Goal: Transaction & Acquisition: Purchase product/service

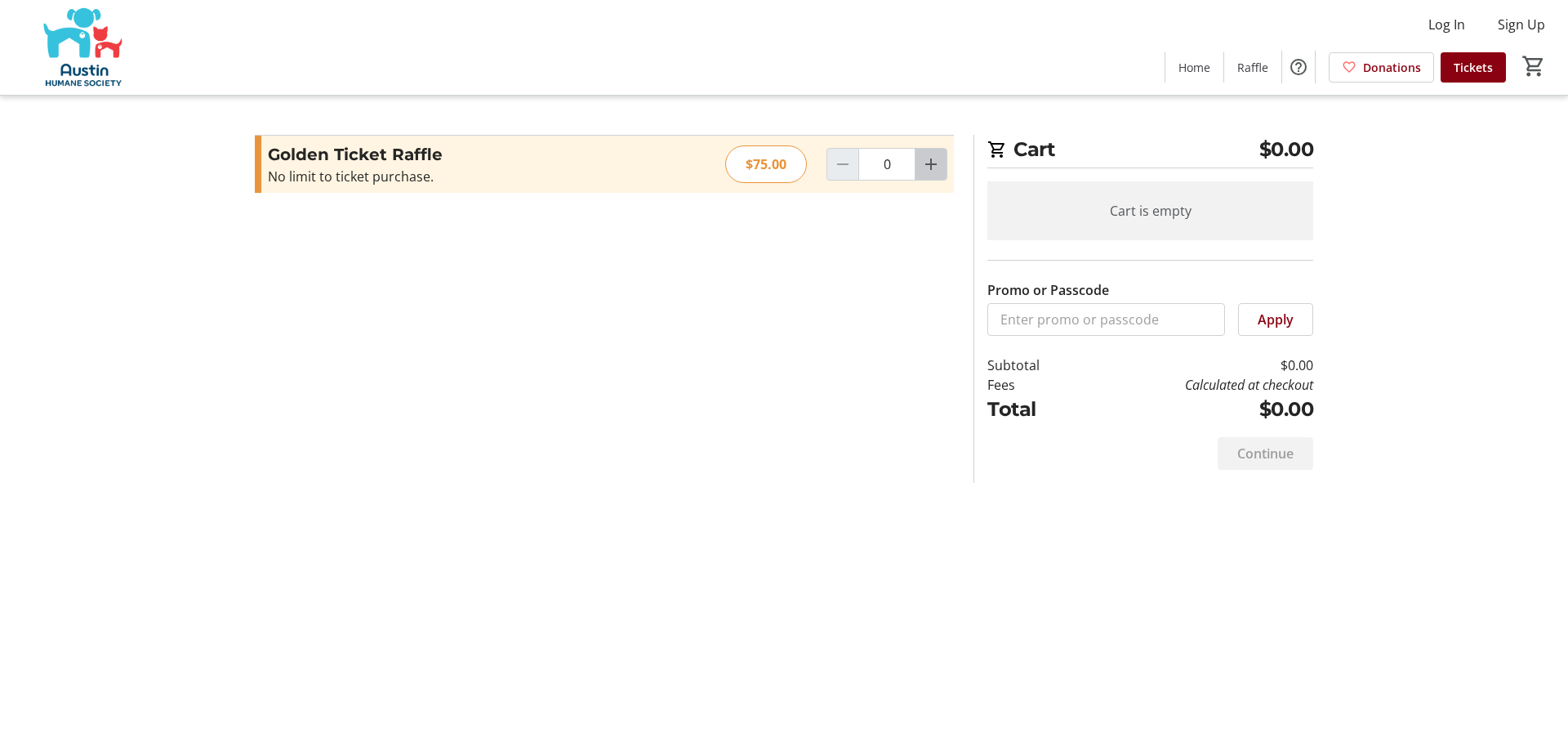
click at [933, 158] on mat-icon "Increment by one" at bounding box center [931, 165] width 20 height 20
type input "1"
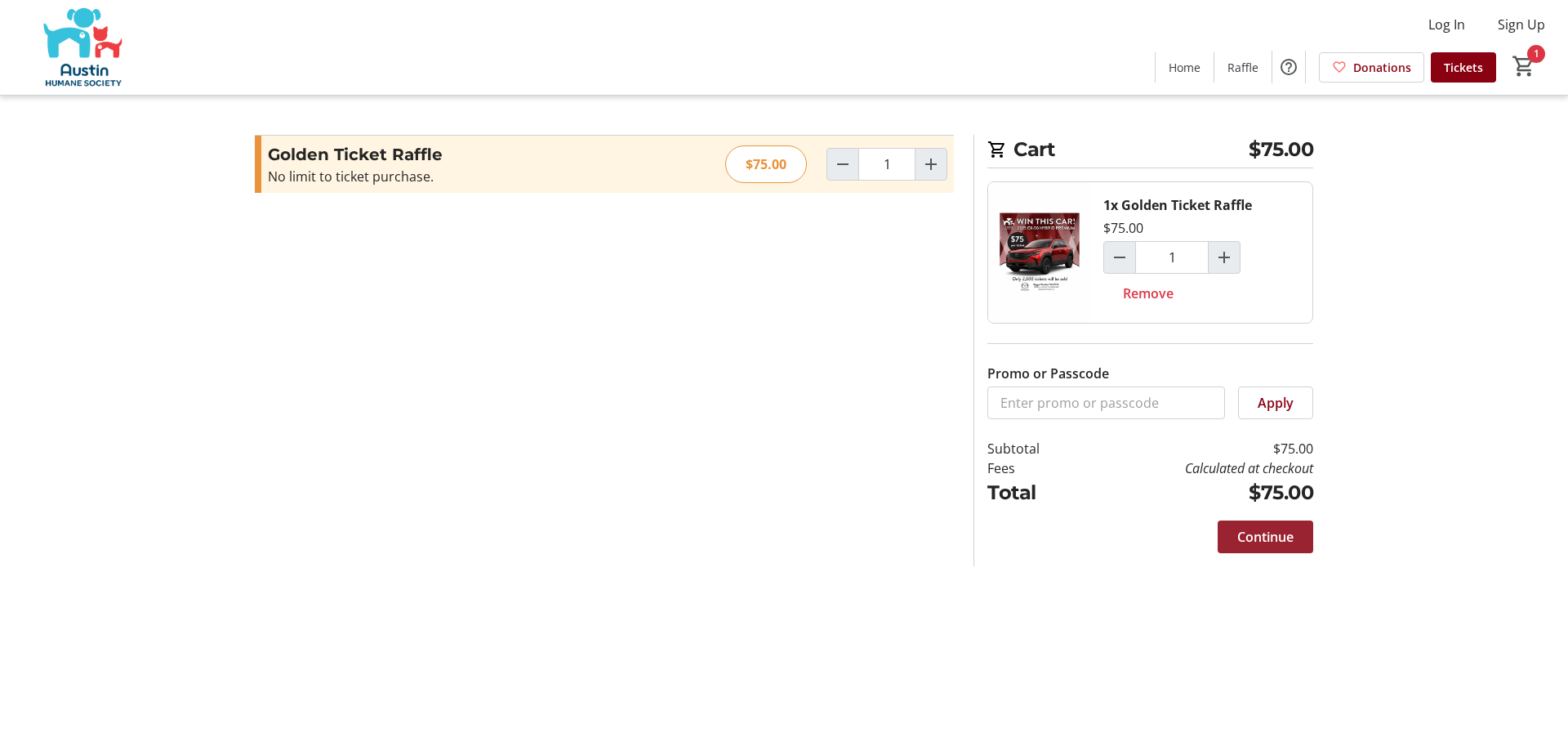
click at [1254, 538] on span "Continue" at bounding box center [1265, 537] width 56 height 20
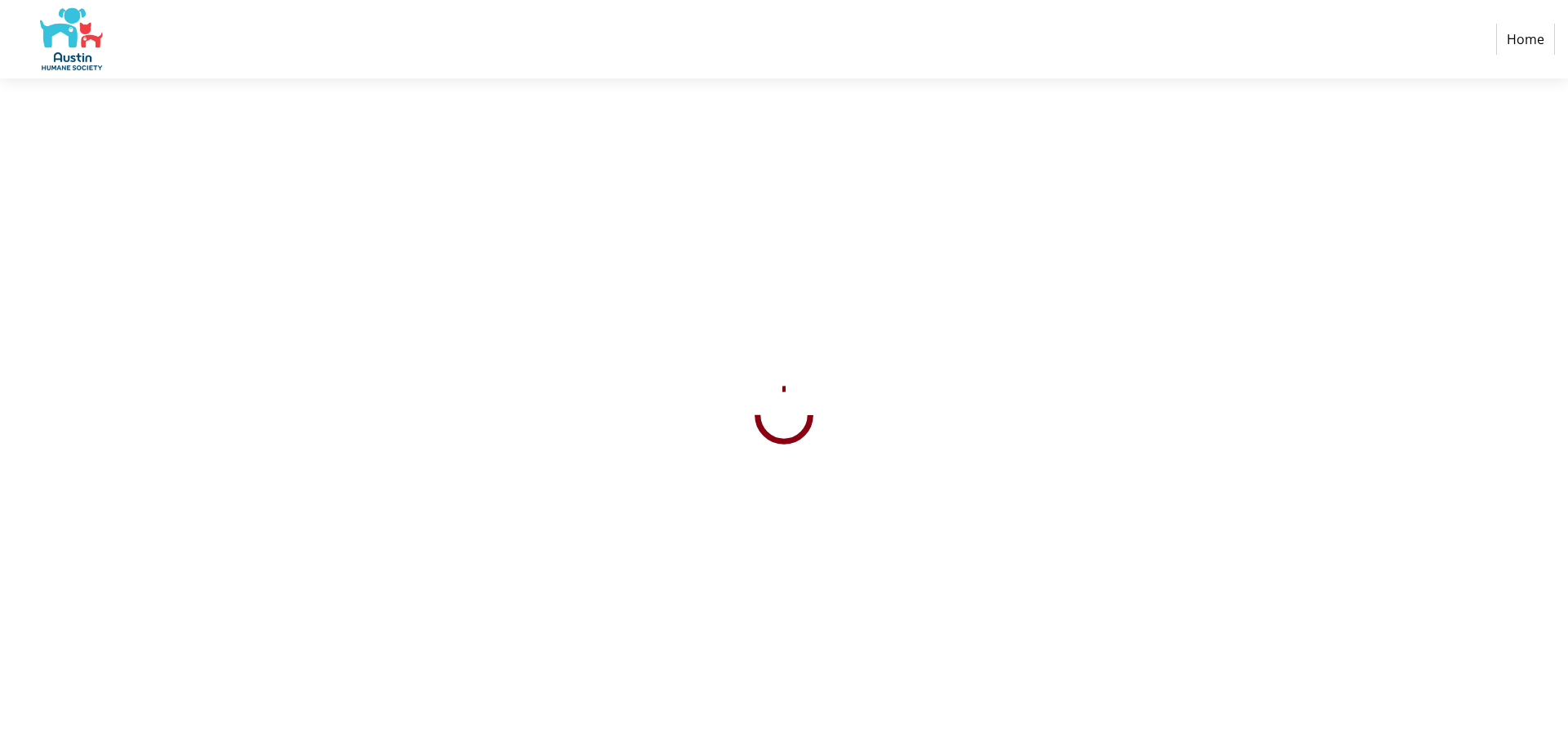
select select "US"
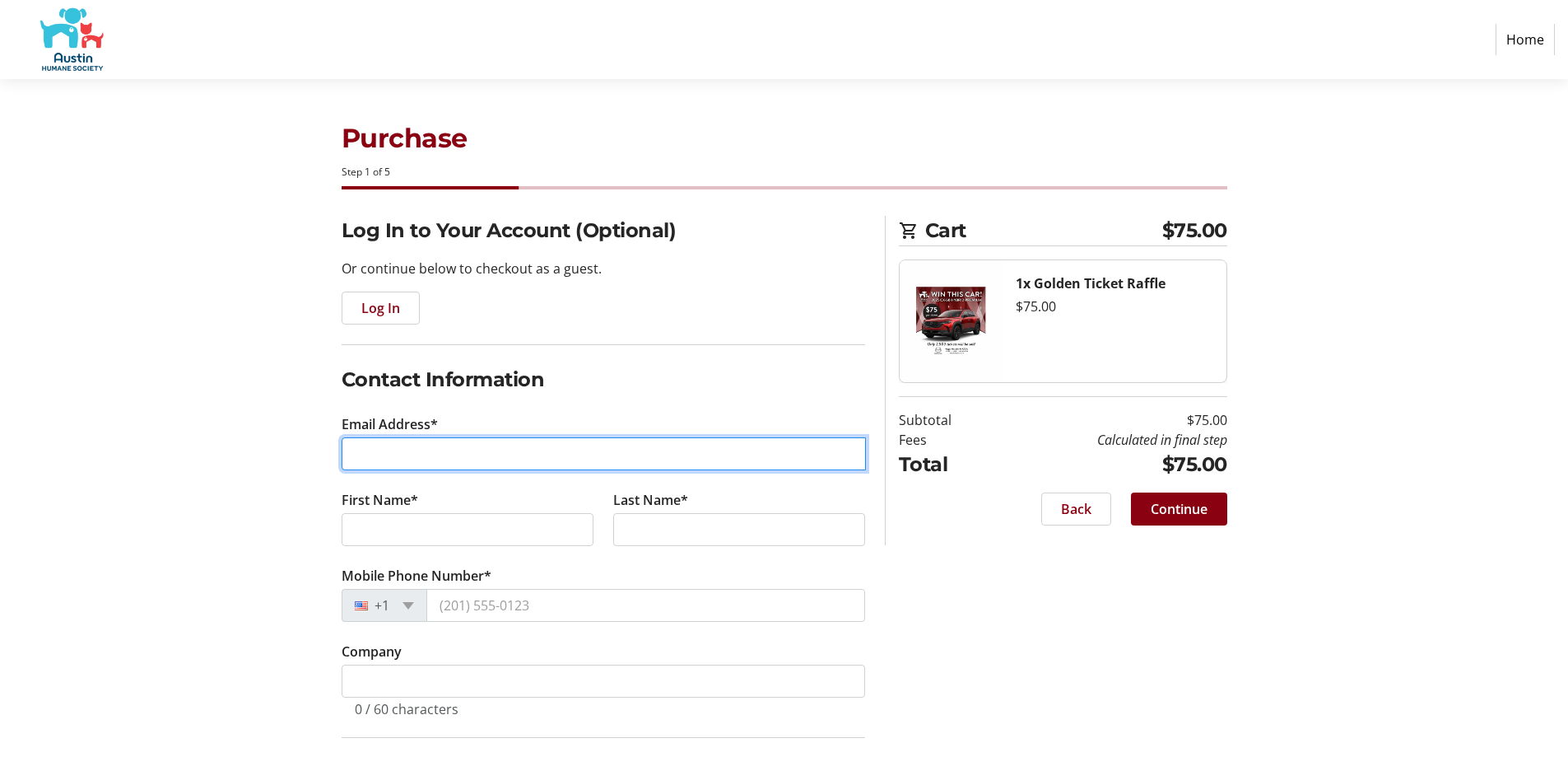
click at [373, 454] on input "Email Address*" at bounding box center [604, 454] width 524 height 33
type input "erjolly@gmail.com"
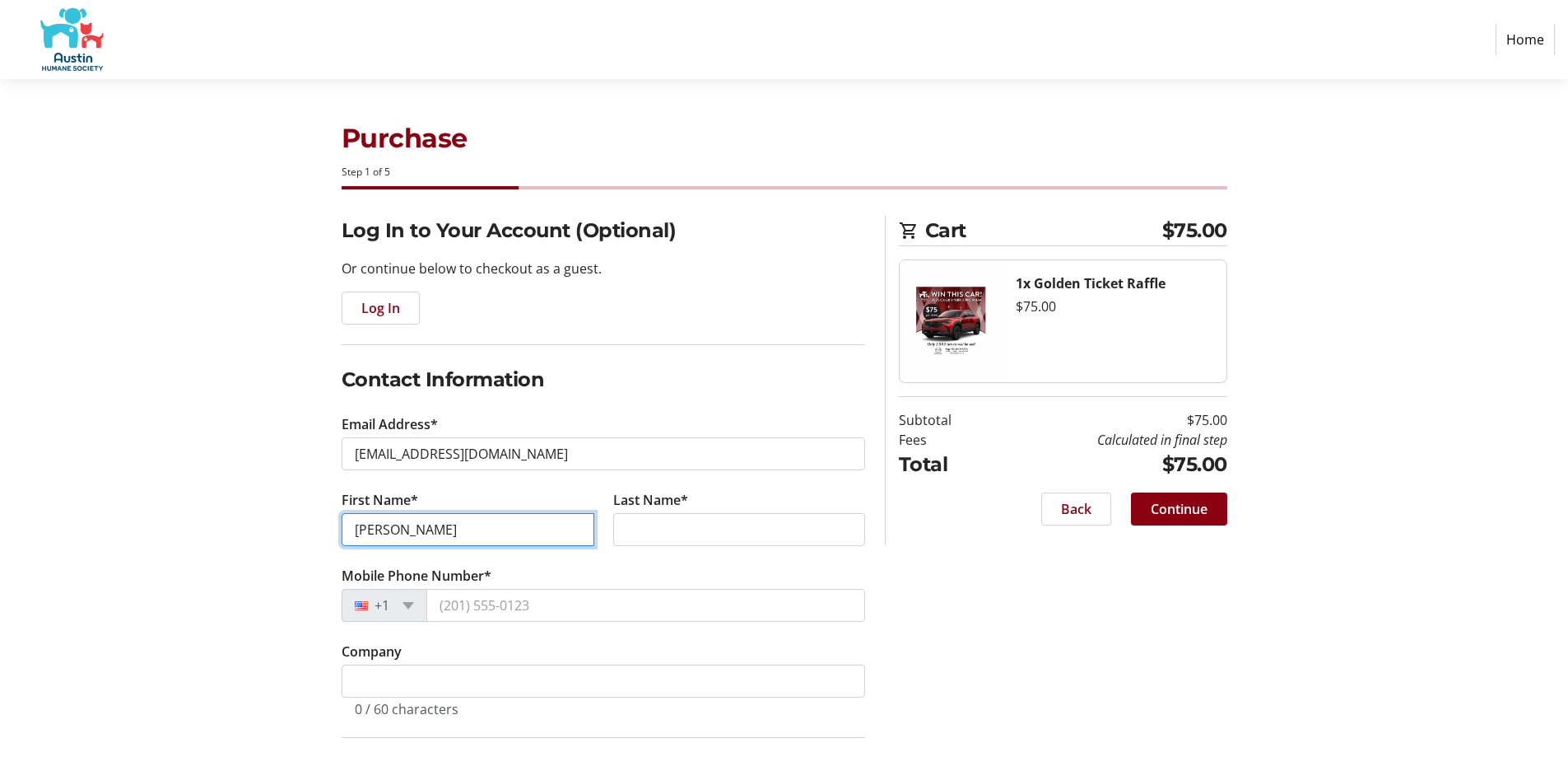
type input "Erin"
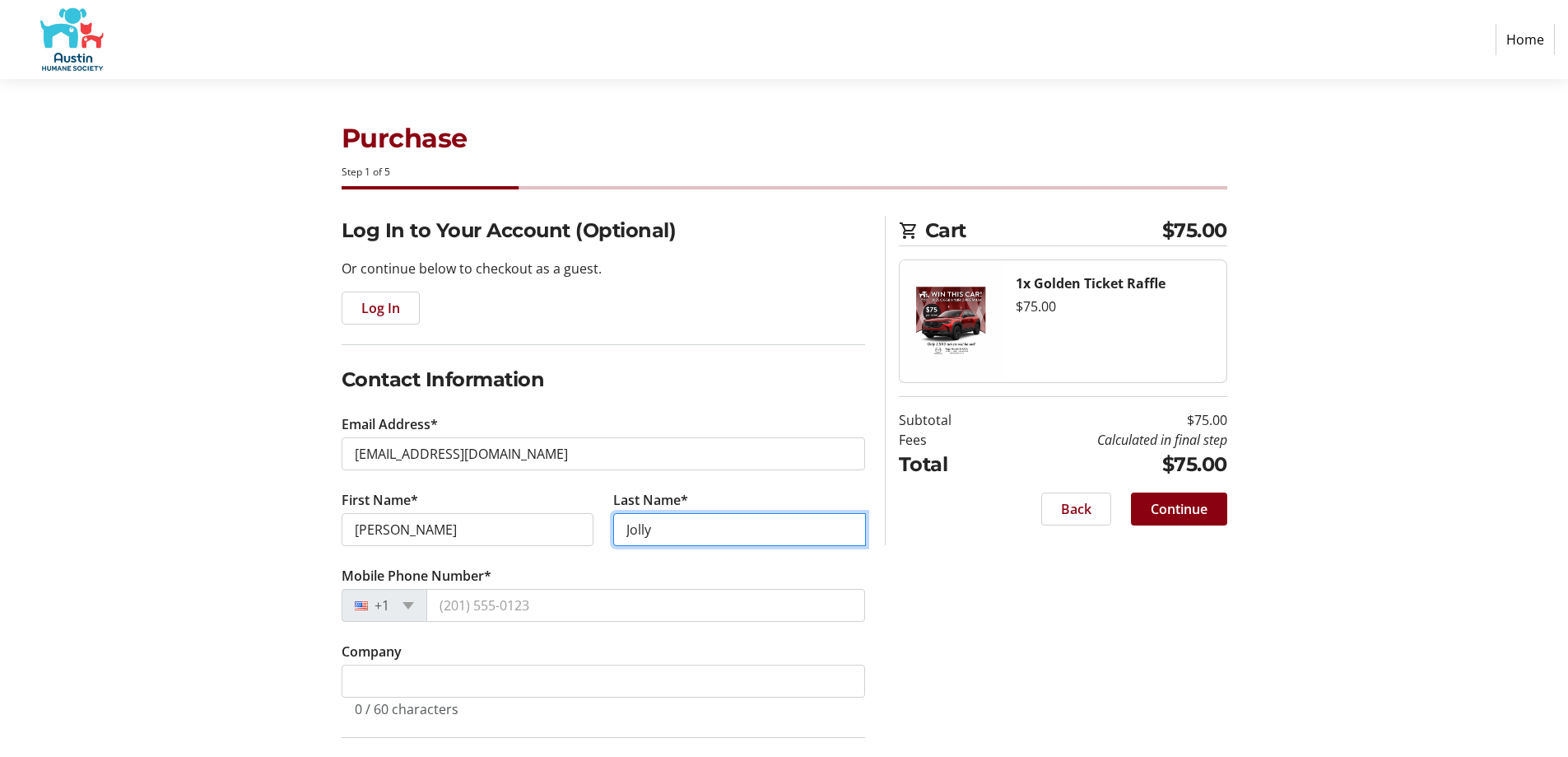
type input "Jolly"
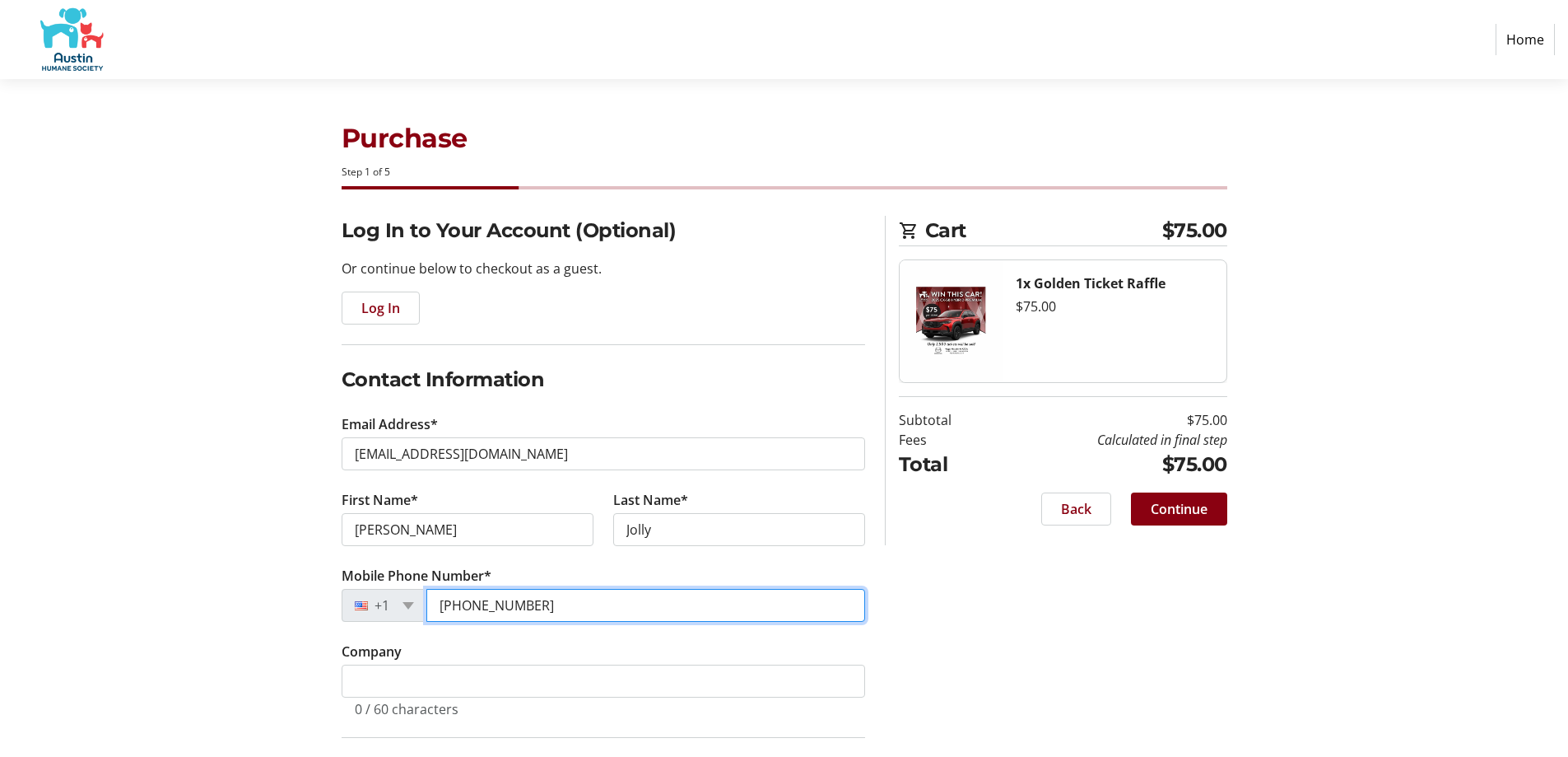
type input "(512) 785-3229"
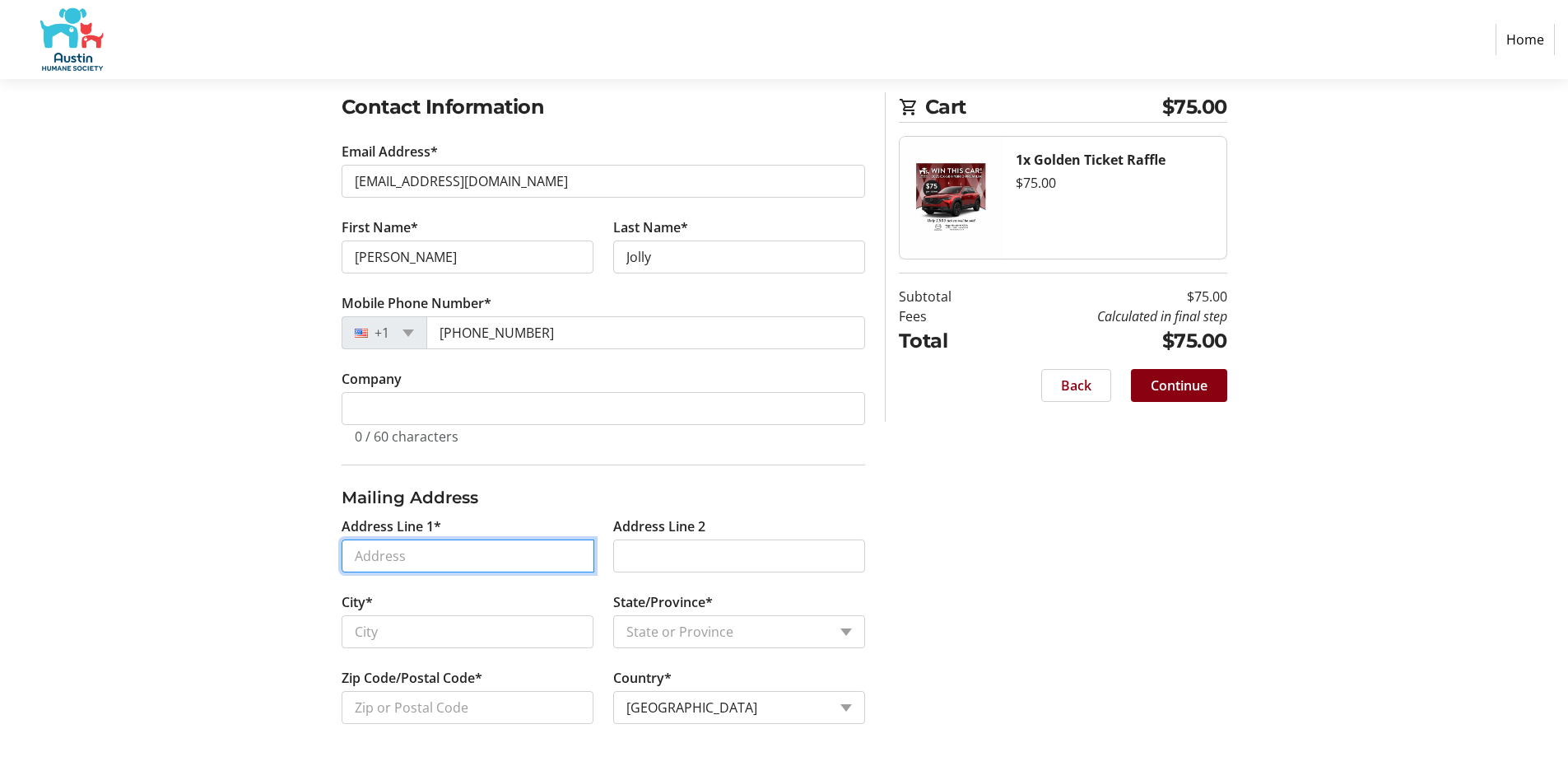
scroll to position [279, 0]
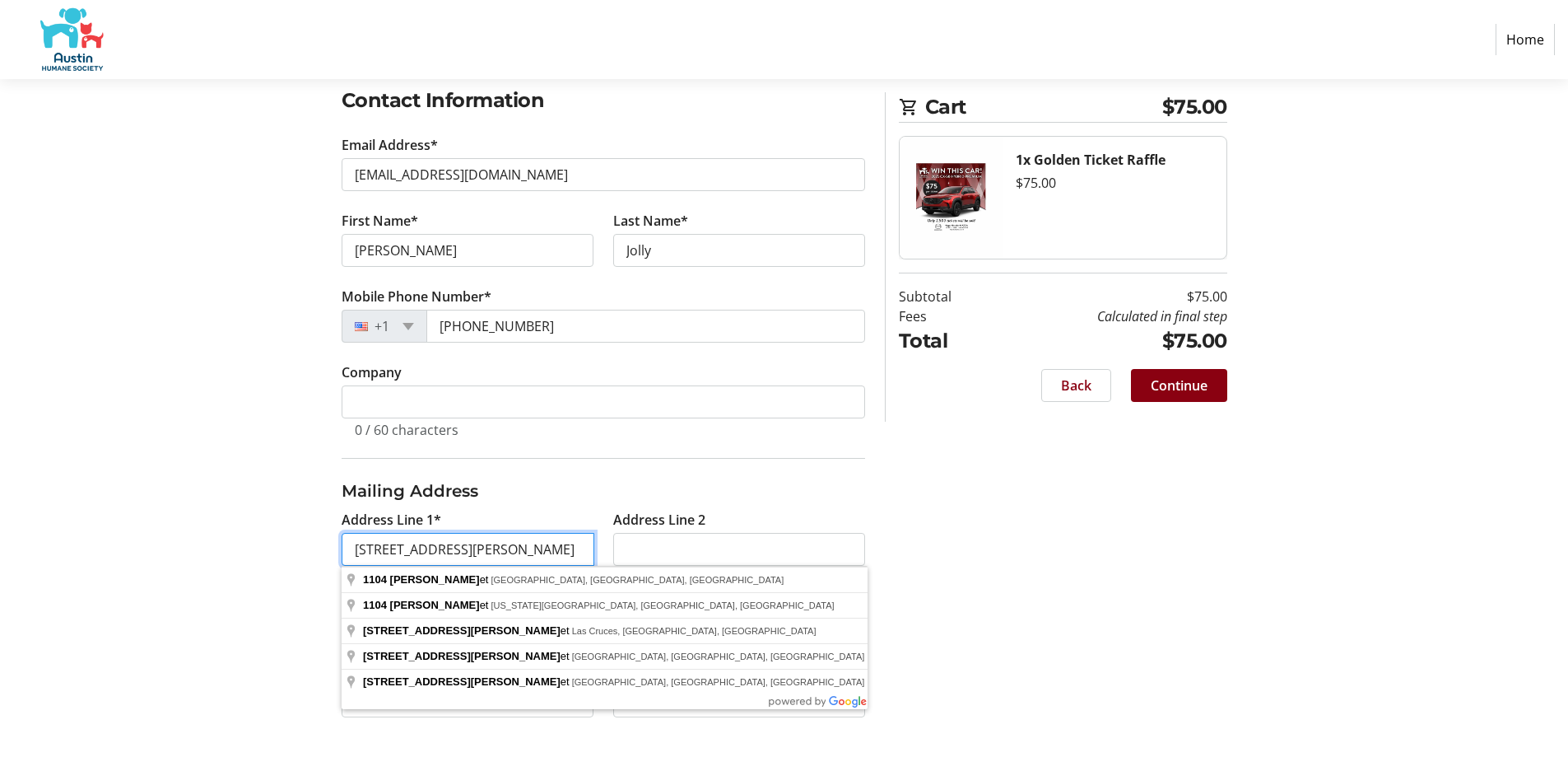
type input "1104 Marcy Street"
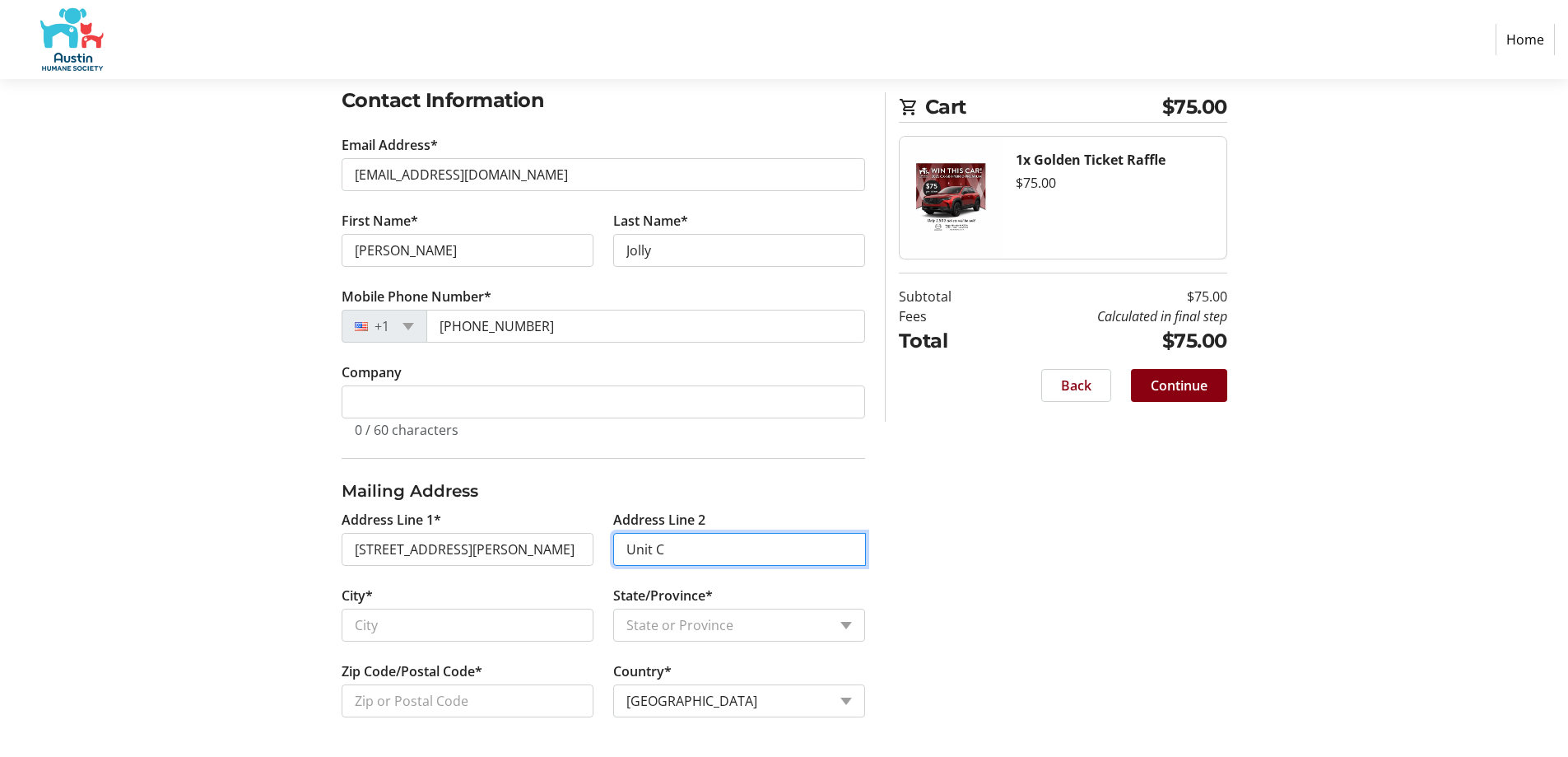
type input "Unit C"
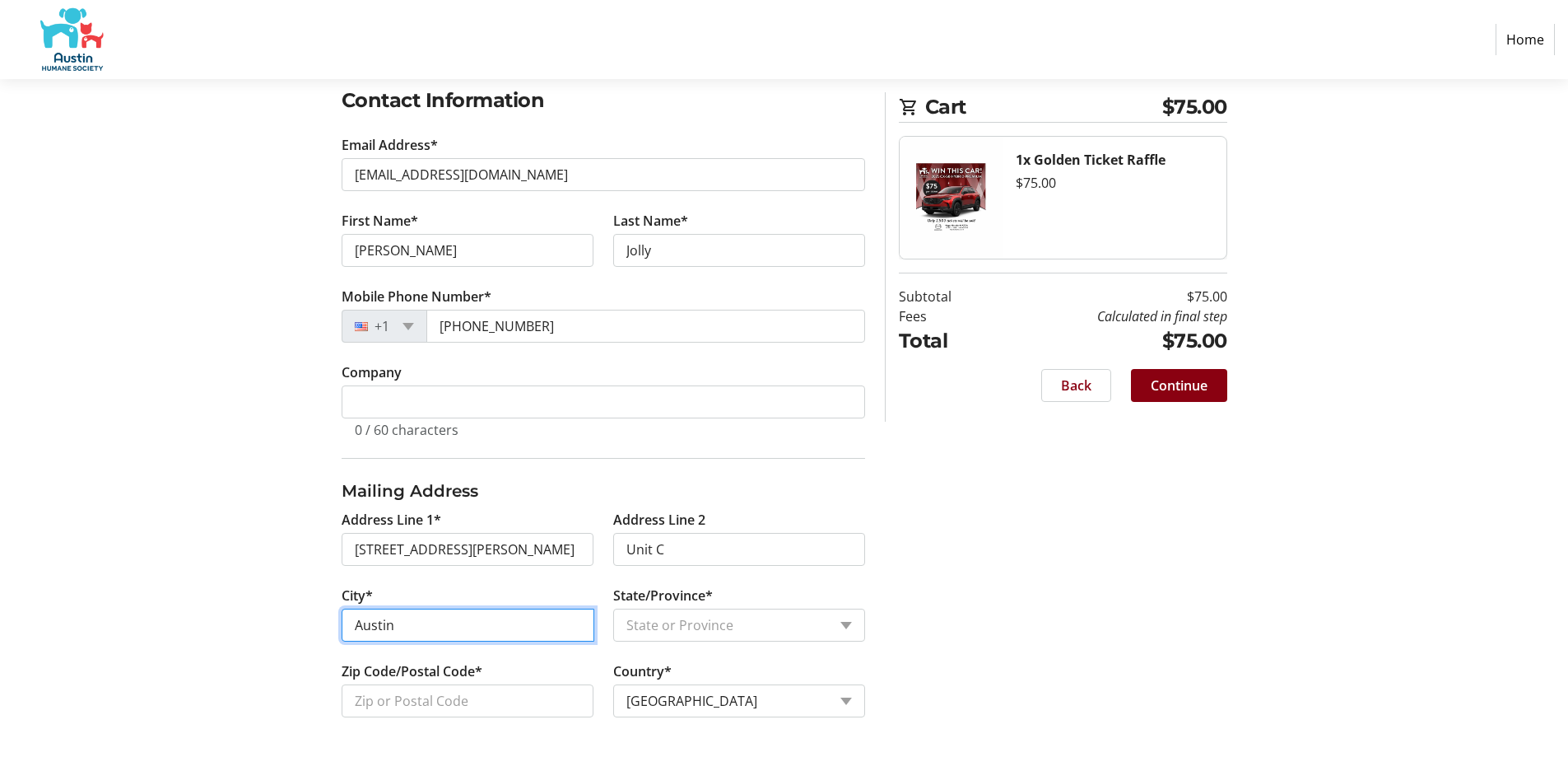
type input "Austin"
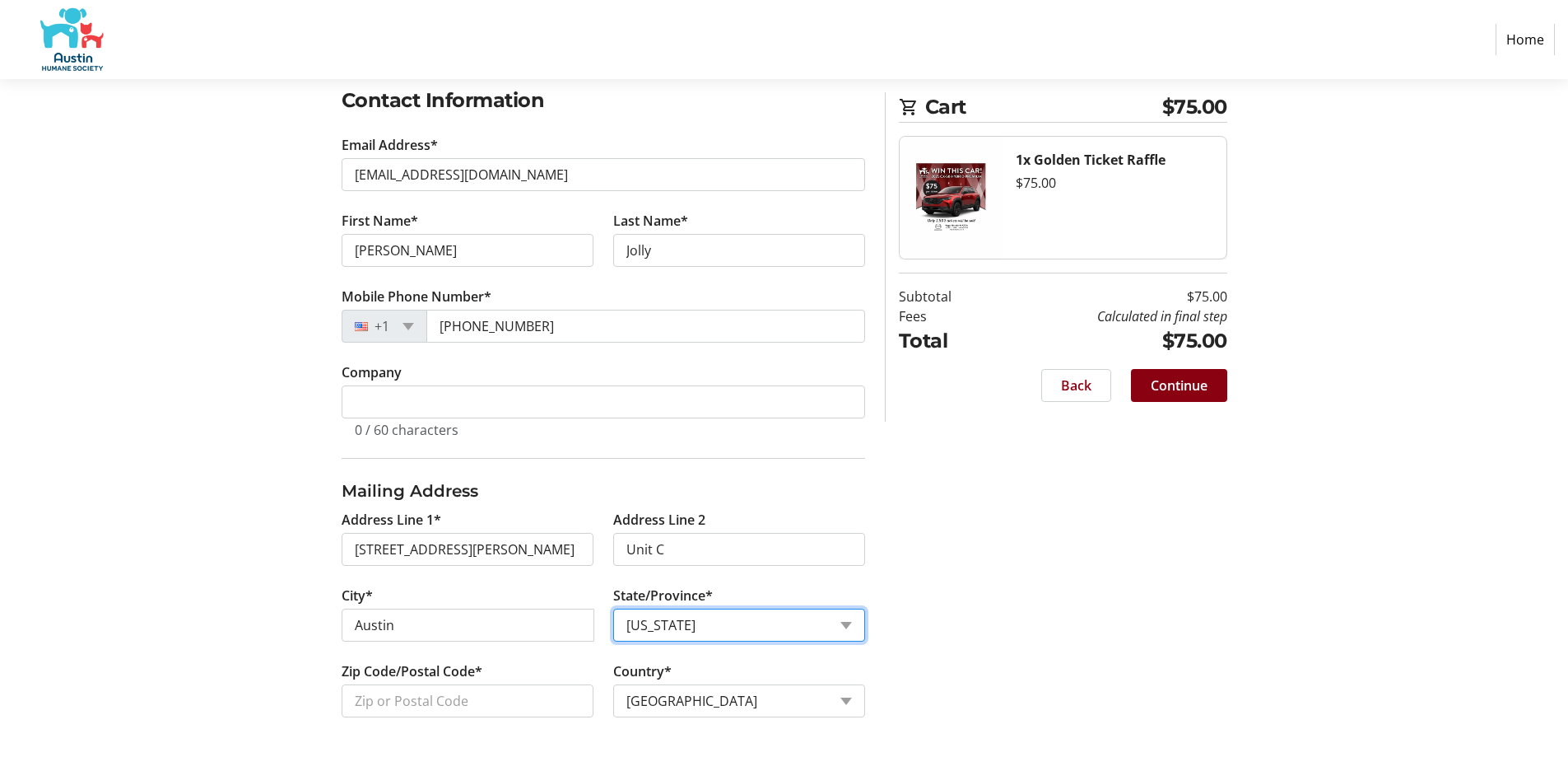
select select "TX"
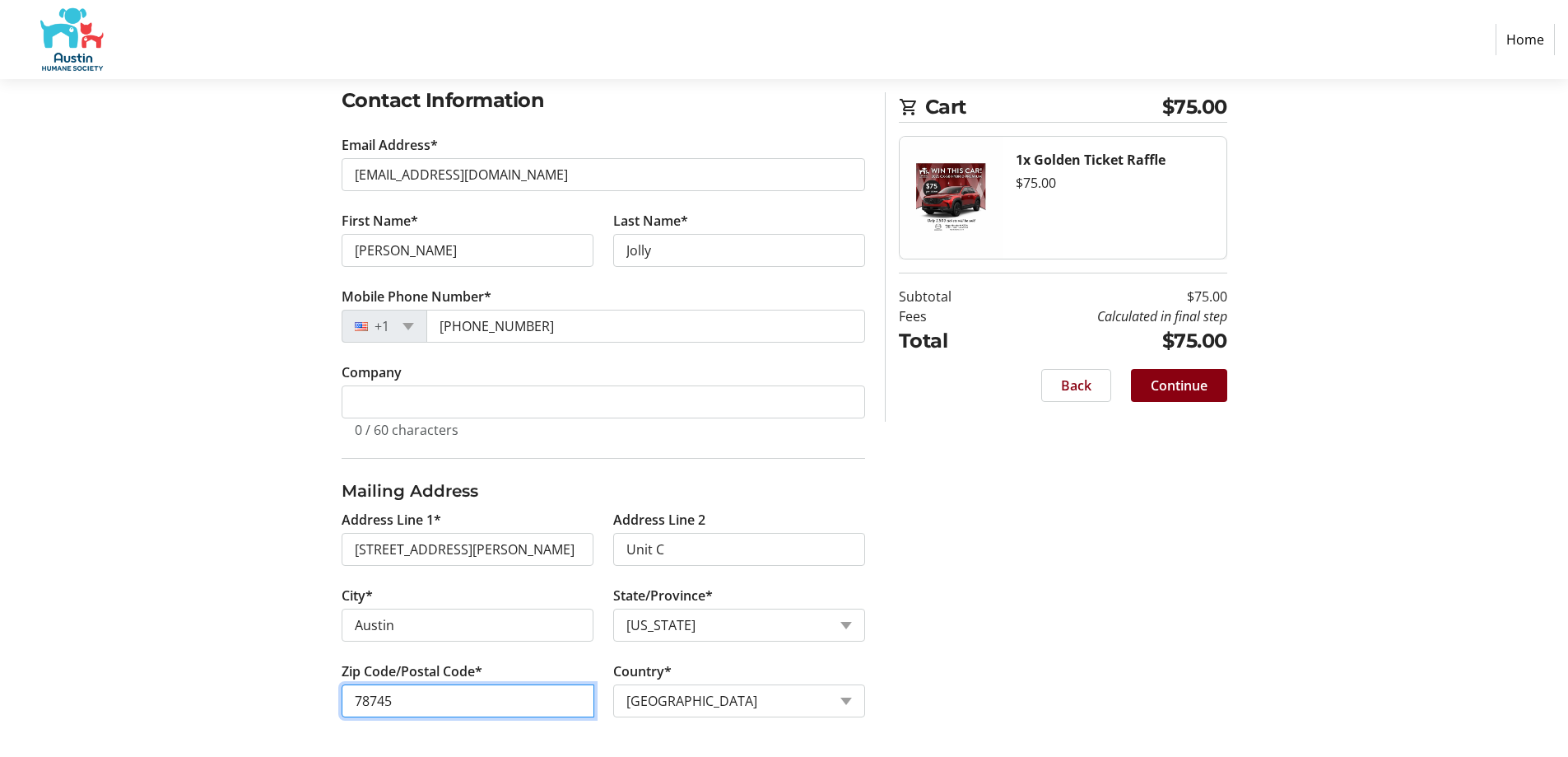
type input "78745"
click at [1168, 388] on span "Continue" at bounding box center [1179, 385] width 56 height 20
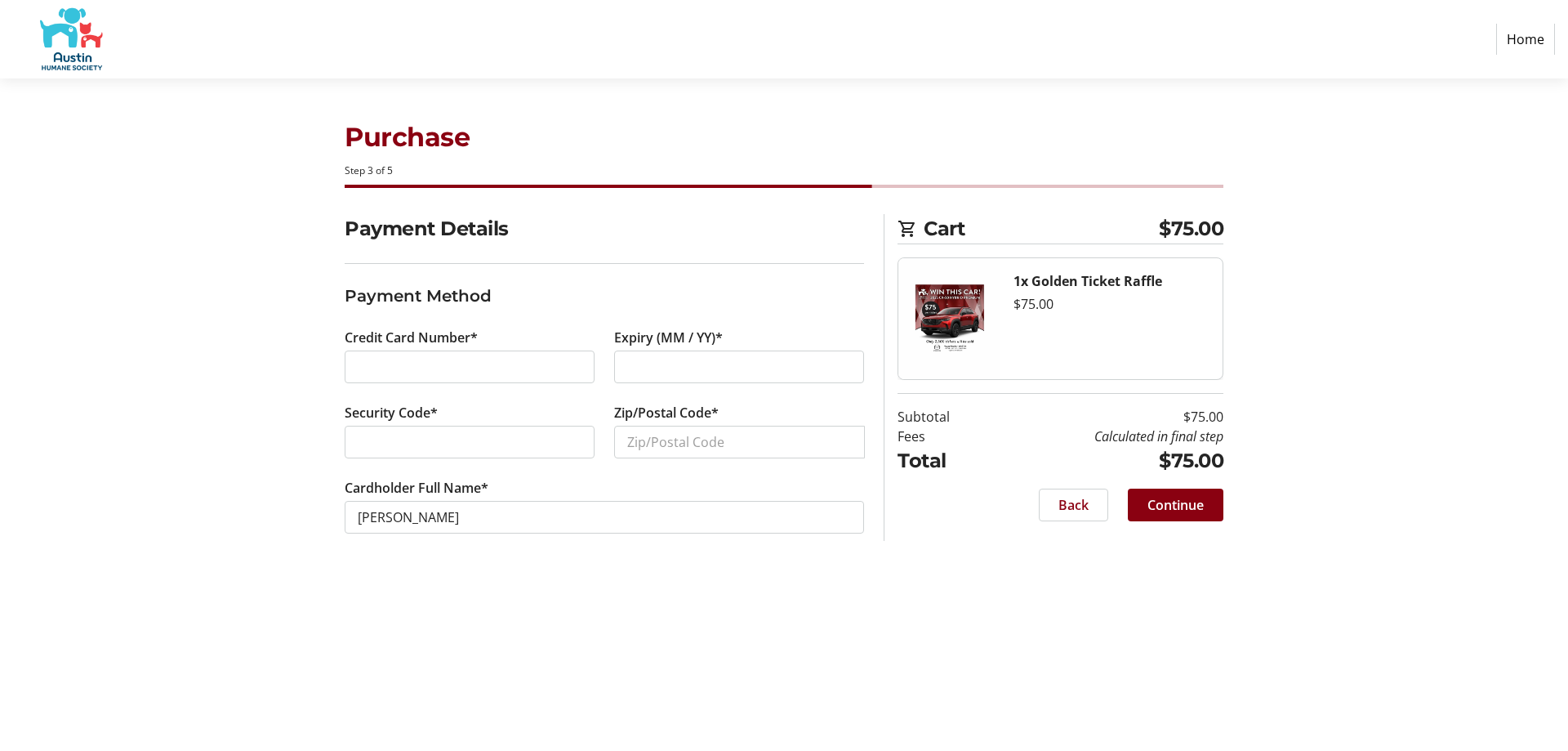
click at [355, 364] on div at bounding box center [470, 367] width 250 height 33
click at [662, 440] on input "Zip/Postal Code*" at bounding box center [739, 442] width 251 height 33
type input "78745"
click at [580, 571] on section "Payment Details Payment Method Credit Card Number* Expiry (MM / YY)* Security C…" at bounding box center [604, 394] width 519 height 359
click at [1161, 509] on span "Continue" at bounding box center [1175, 505] width 56 height 20
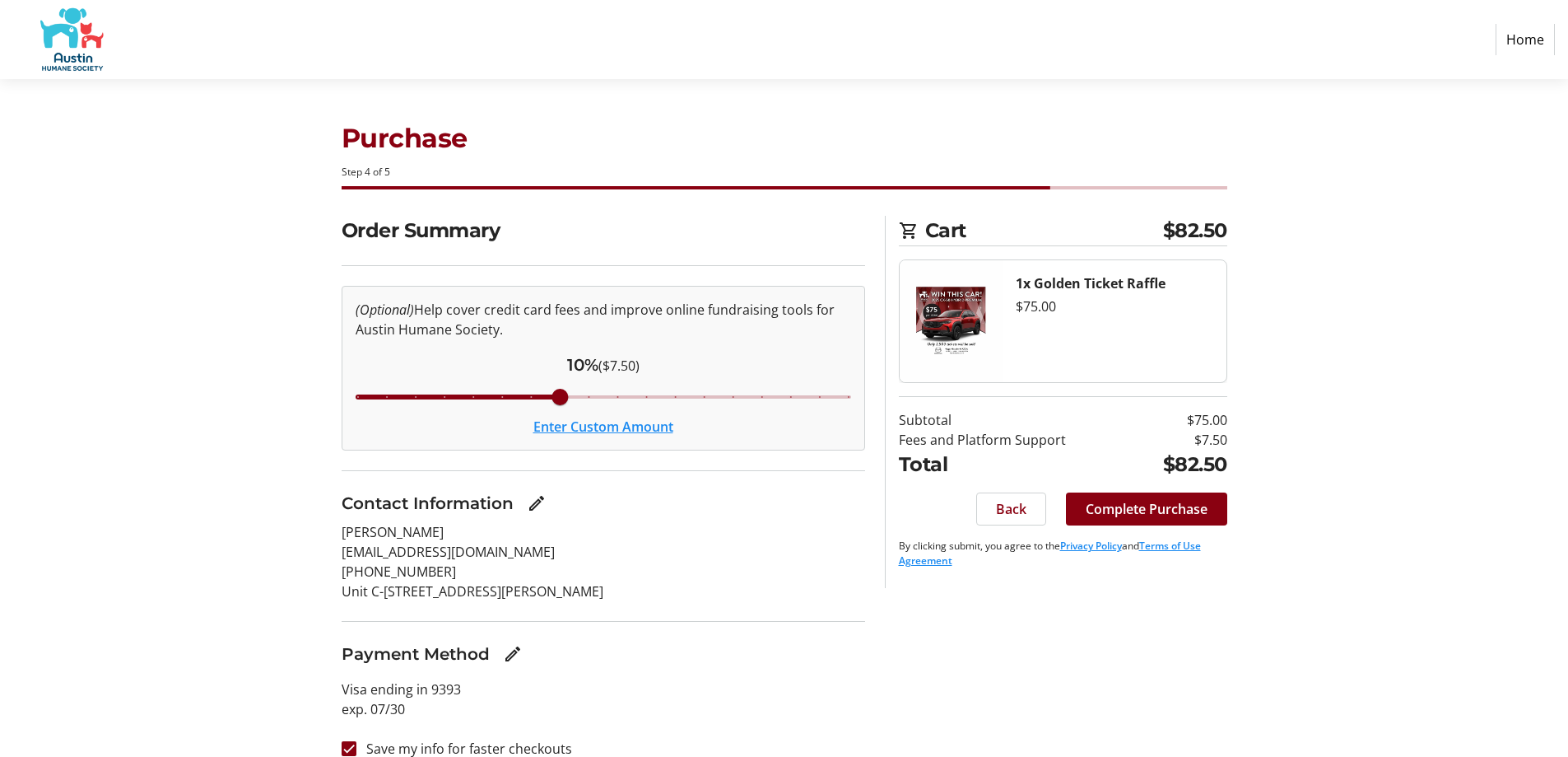
scroll to position [22, 0]
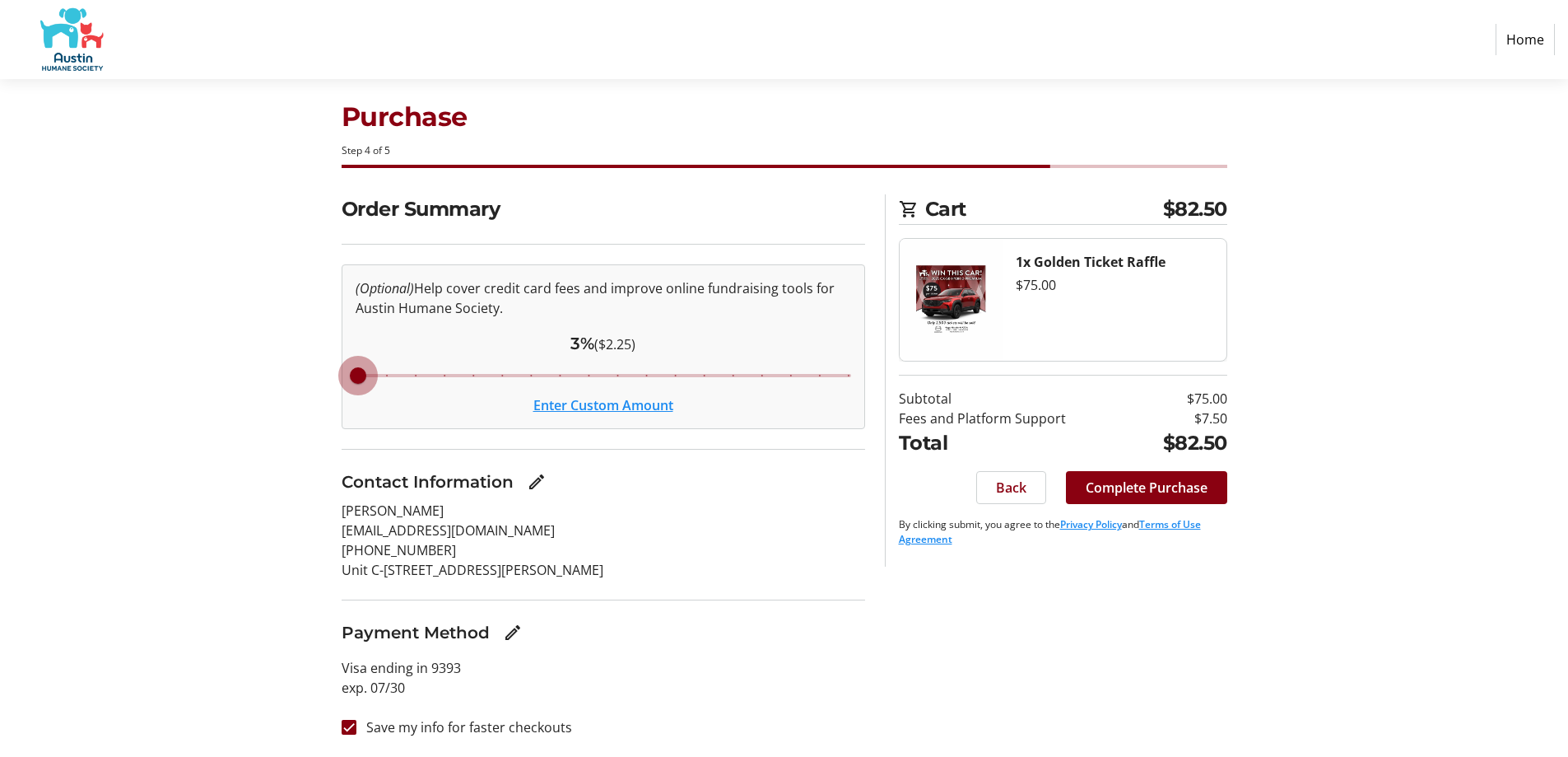
drag, startPoint x: 565, startPoint y: 375, endPoint x: 257, endPoint y: 370, distance: 308.0
type input "3"
click at [338, 370] on input "Cover fees percentage" at bounding box center [603, 376] width 530 height 37
click at [639, 348] on div "3% ($2.25)" at bounding box center [603, 344] width 495 height 25
click at [591, 403] on button "Enter Custom Amount" at bounding box center [603, 405] width 140 height 20
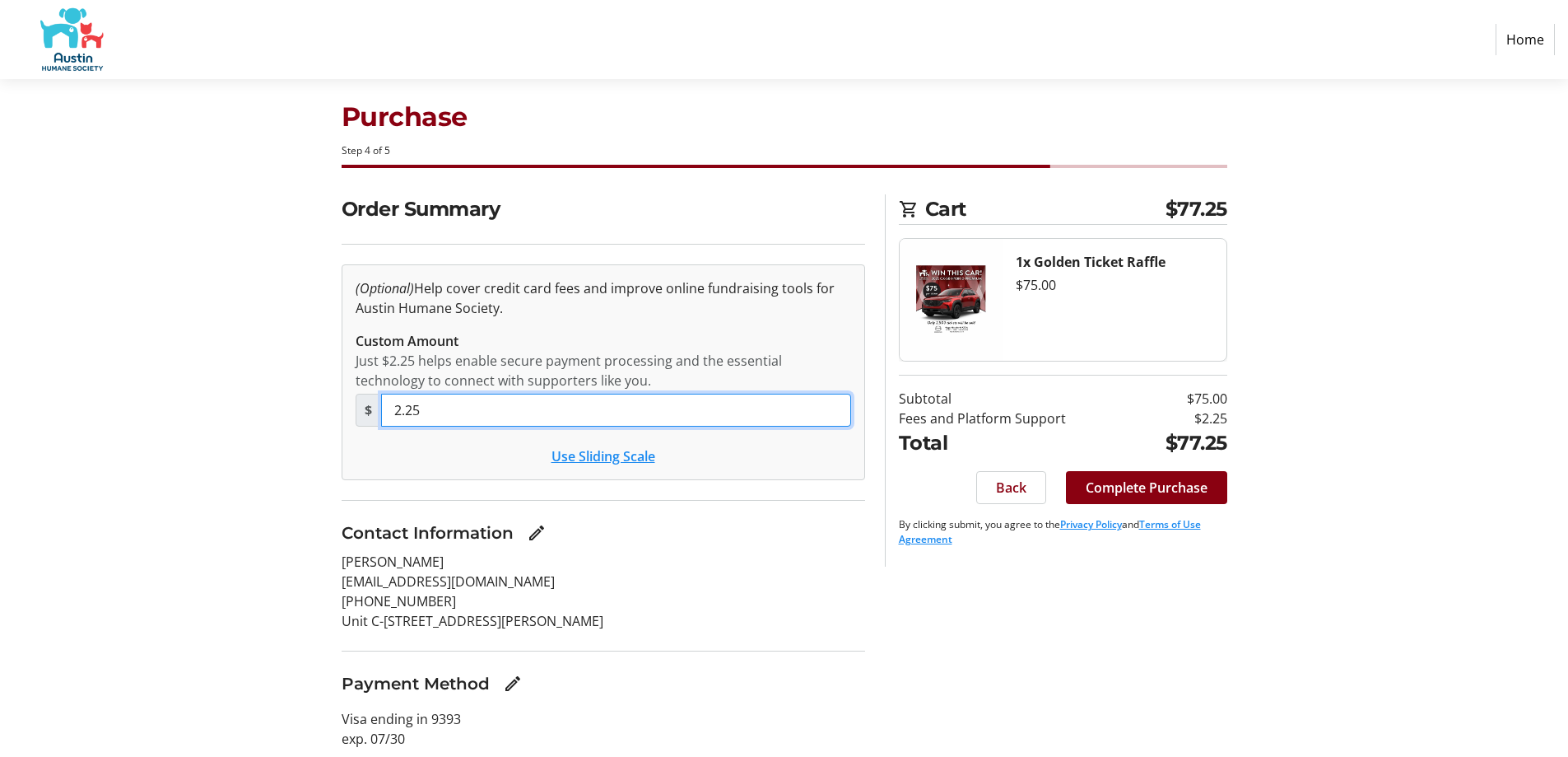
click at [523, 418] on input "2.25" at bounding box center [616, 410] width 470 height 33
click at [519, 418] on input "2.25" at bounding box center [616, 410] width 470 height 33
type input "0"
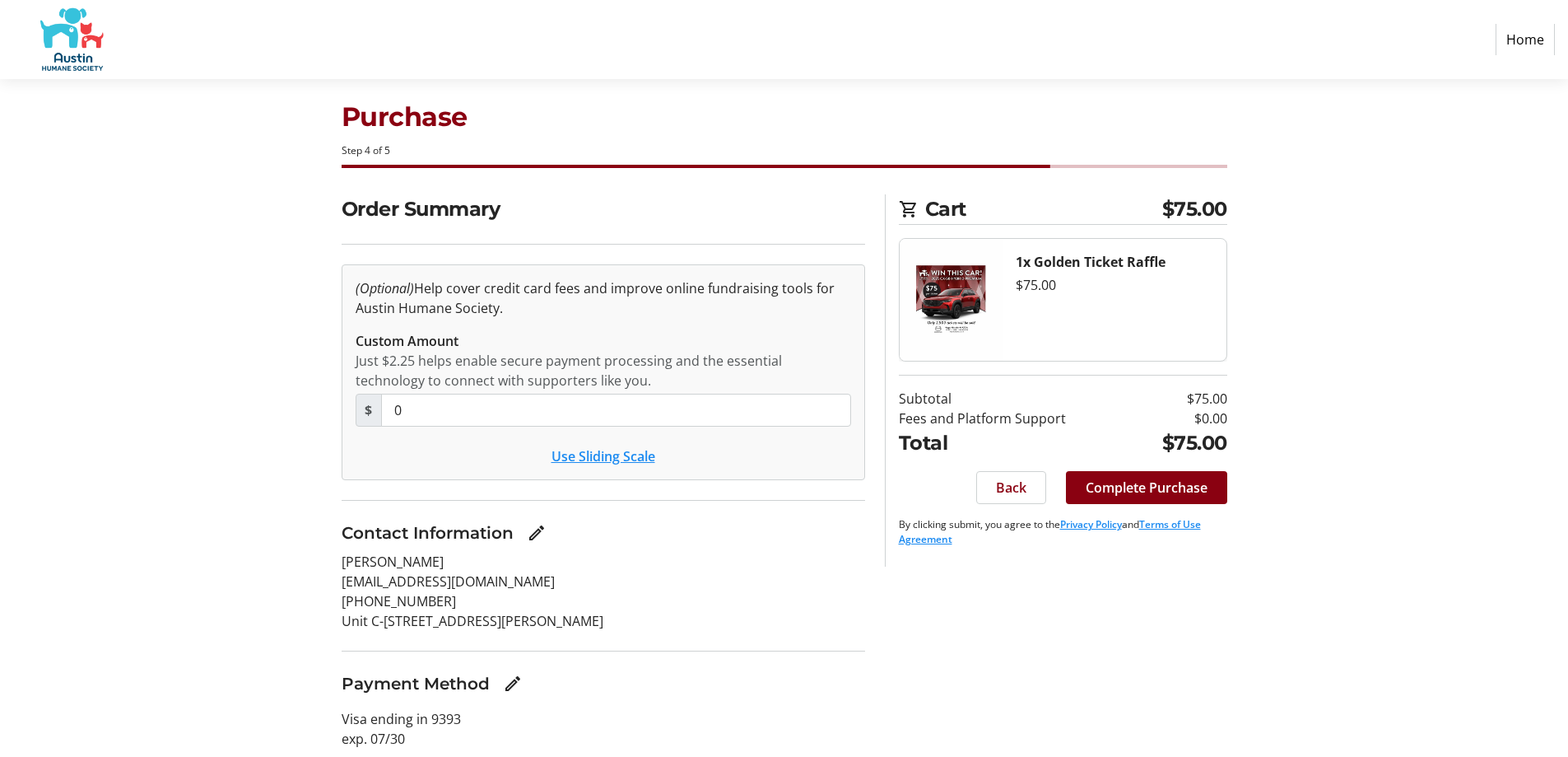
click at [1074, 621] on div "Order Summary (Optional) Help cover credit card fees and improve online fundrai…" at bounding box center [785, 501] width 1087 height 613
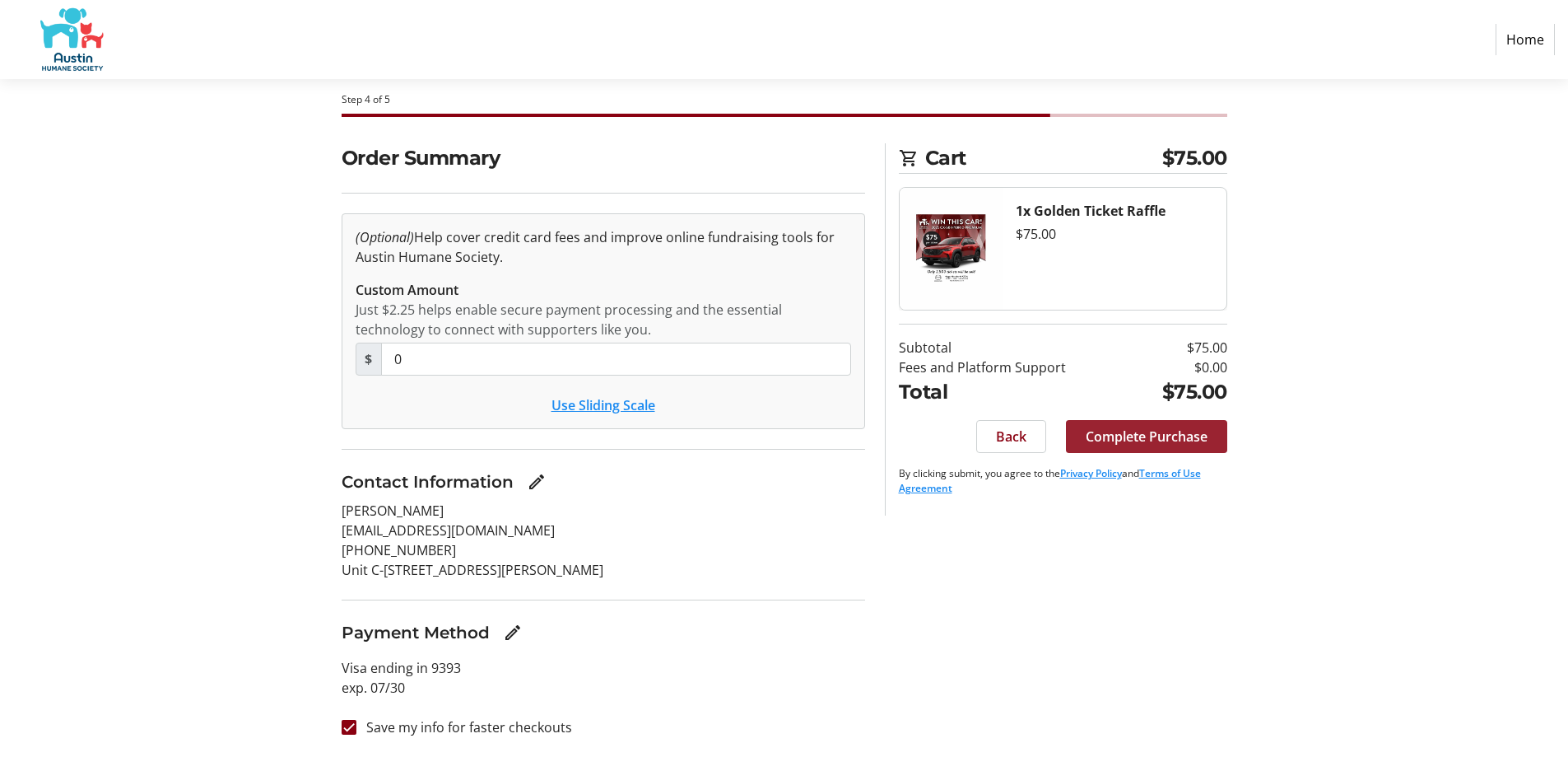
click at [1150, 437] on span "Complete Purchase" at bounding box center [1147, 437] width 122 height 20
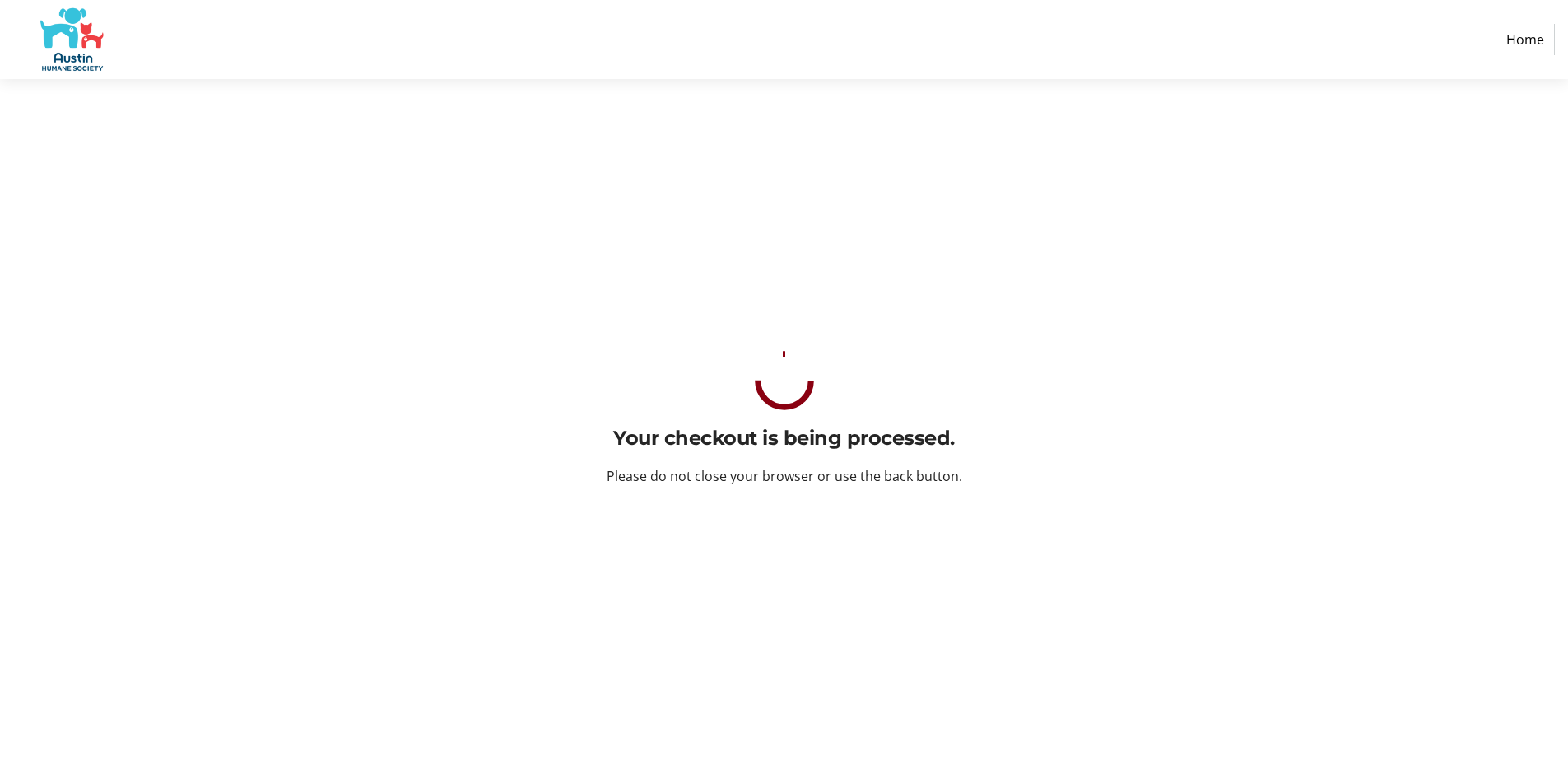
scroll to position [0, 0]
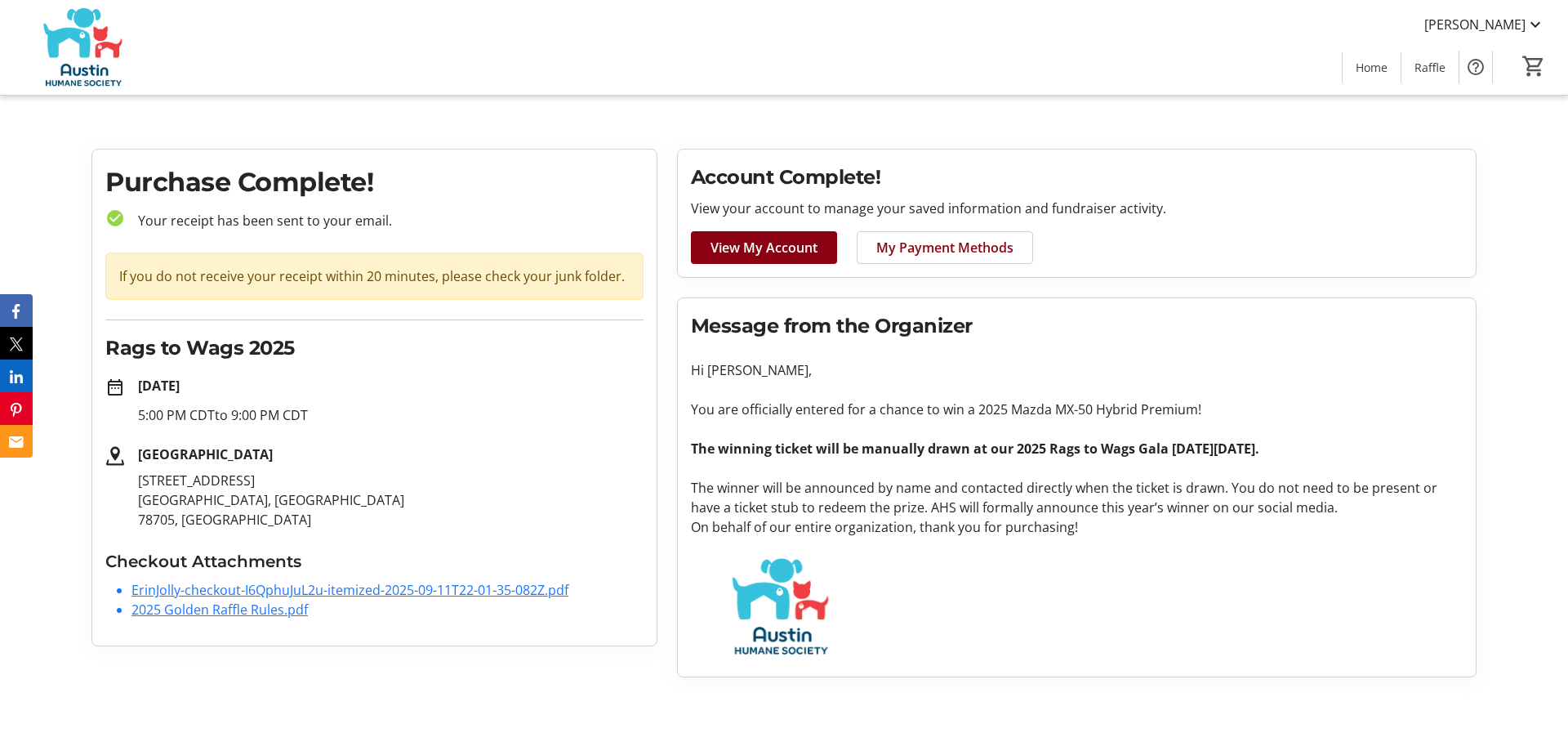
click at [415, 588] on link "ErinJolly-checkout-I6QphuJuL2u-itemized-2025-09-11T22-01-35-082Z.pdf" at bounding box center [350, 590] width 437 height 18
click at [1377, 63] on span "Home" at bounding box center [1371, 67] width 32 height 17
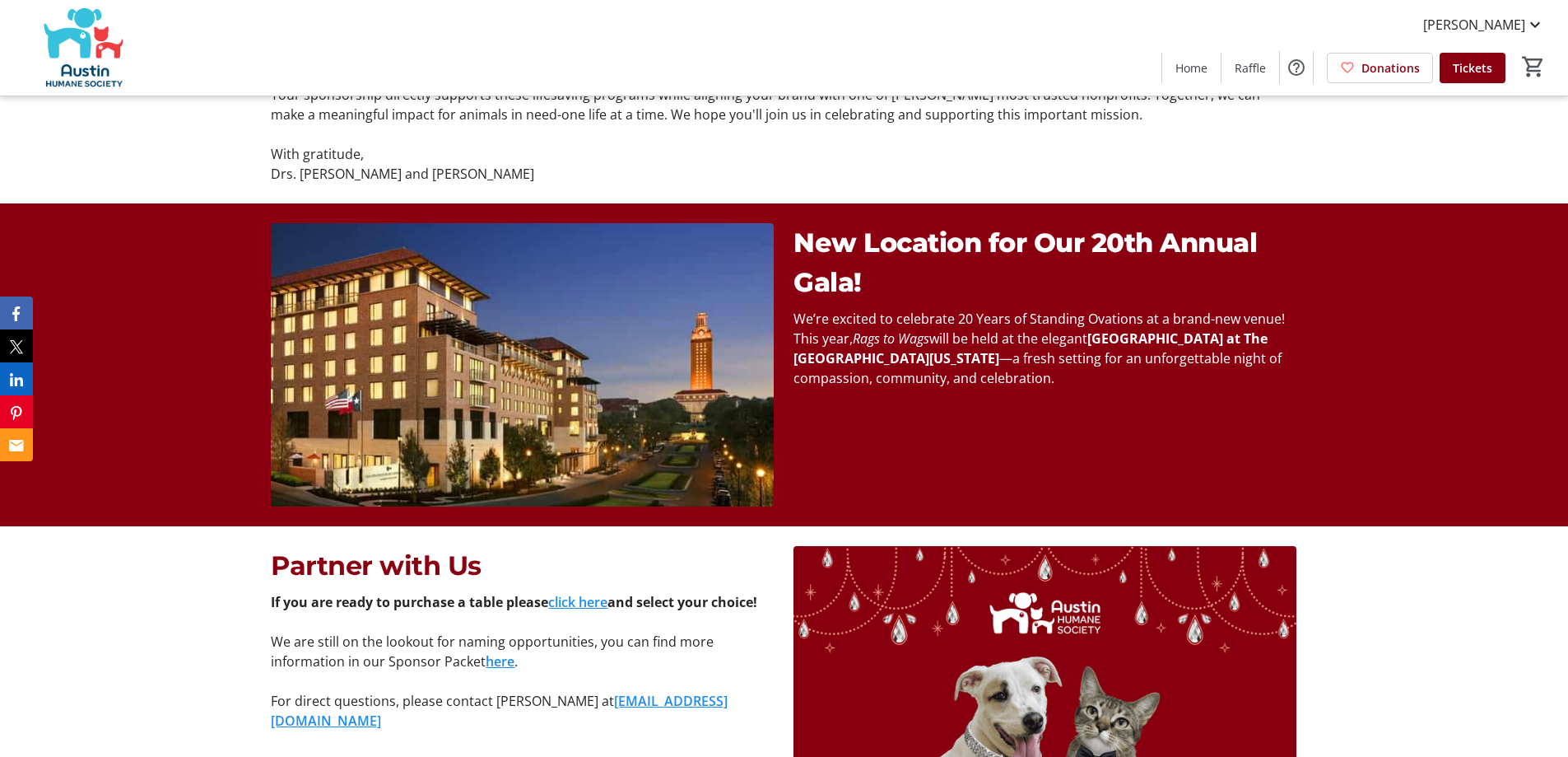
scroll to position [1235, 0]
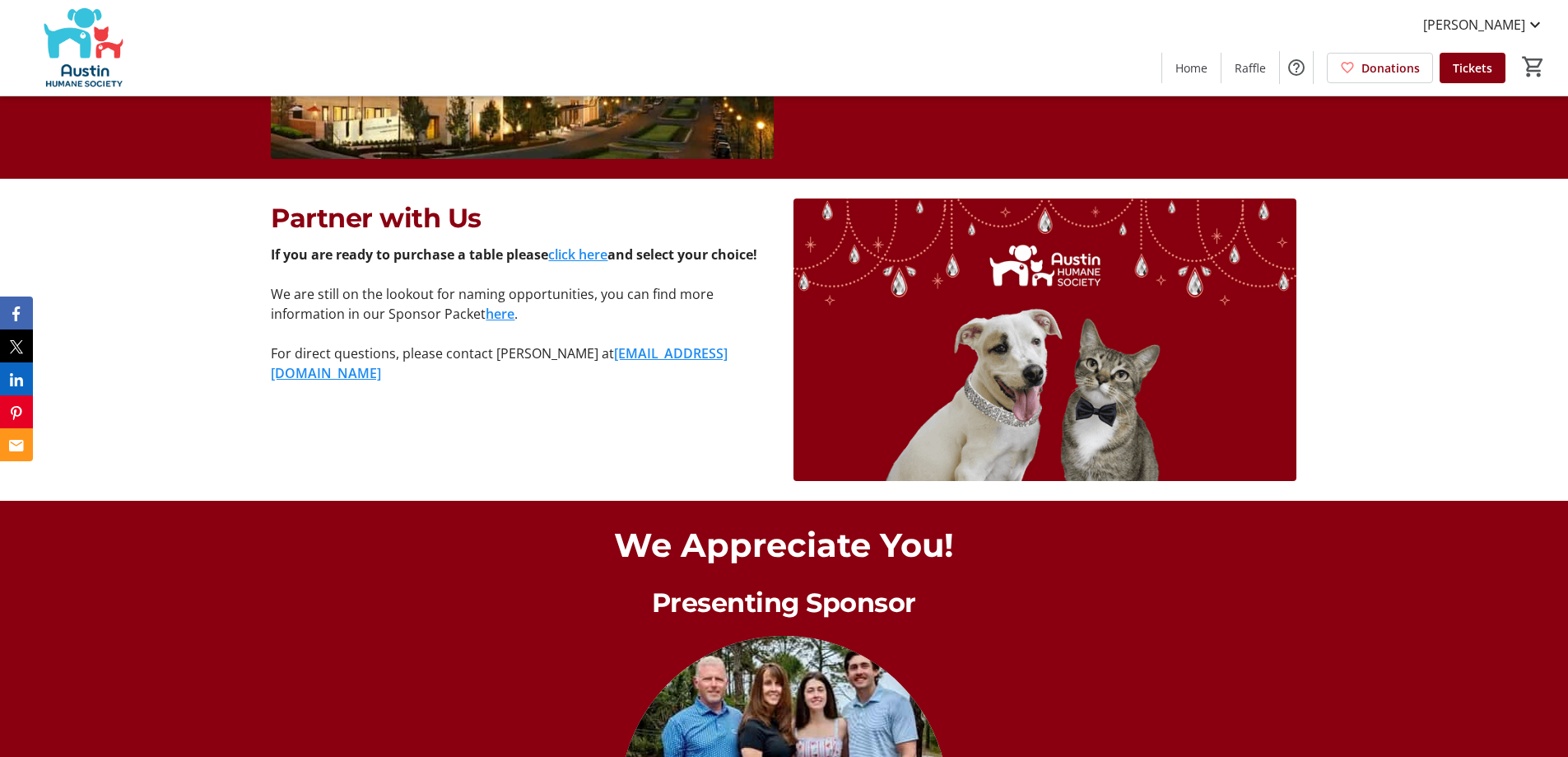
click at [504, 312] on link "here" at bounding box center [499, 314] width 29 height 18
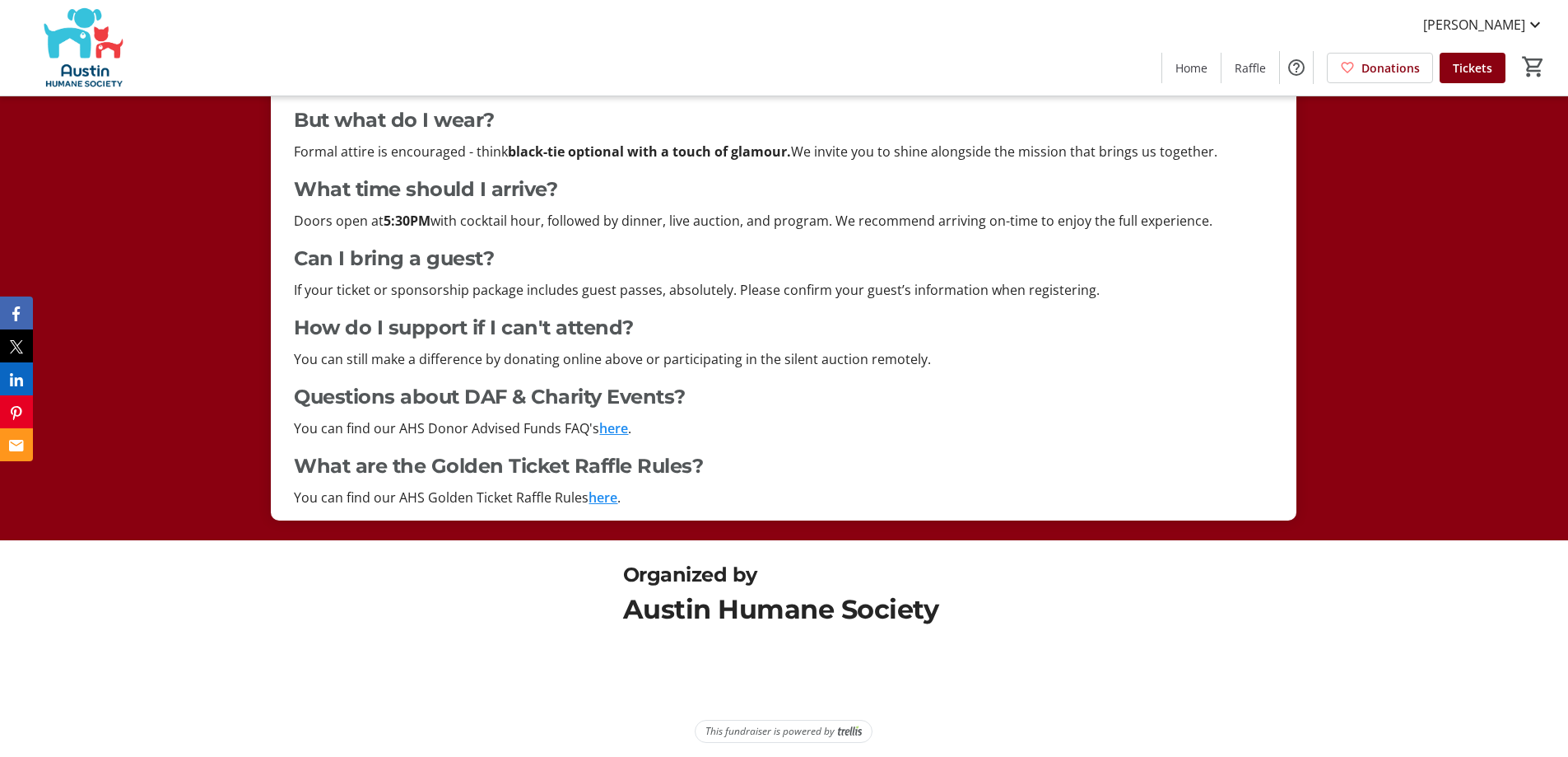
scroll to position [3629, 0]
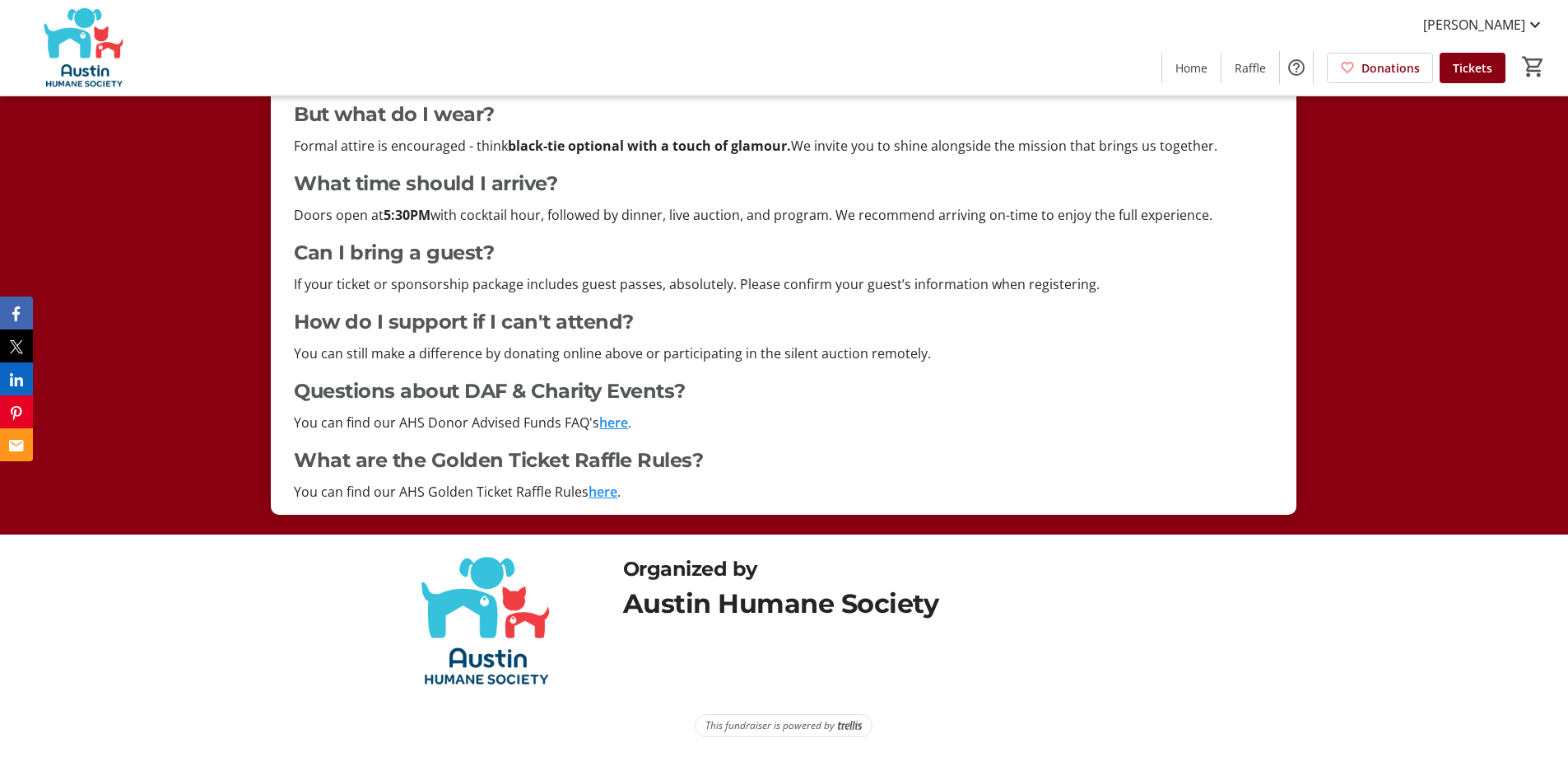
click at [616, 422] on link "here" at bounding box center [613, 422] width 29 height 18
click at [603, 489] on link "here" at bounding box center [602, 491] width 29 height 18
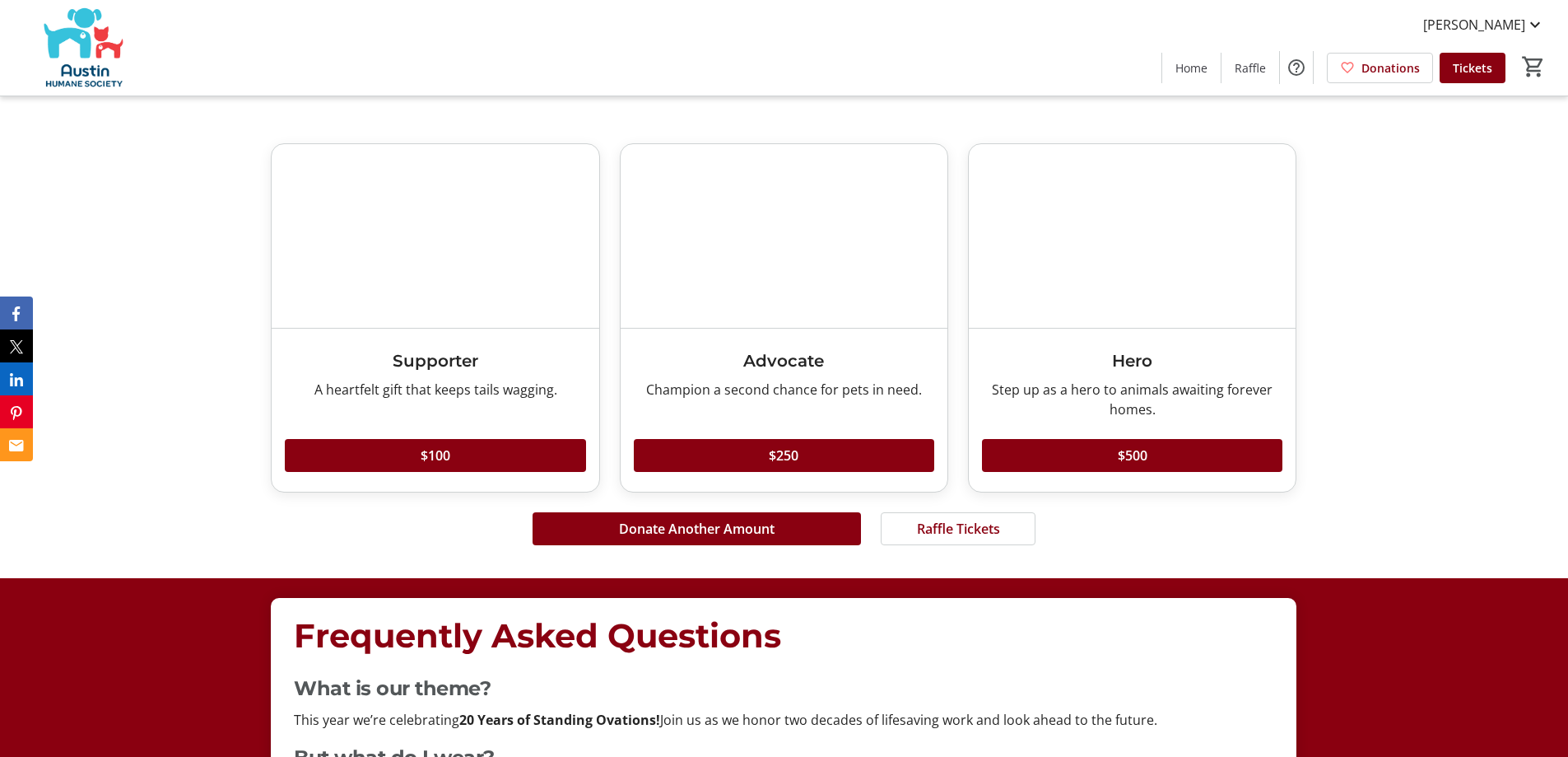
scroll to position [2888, 0]
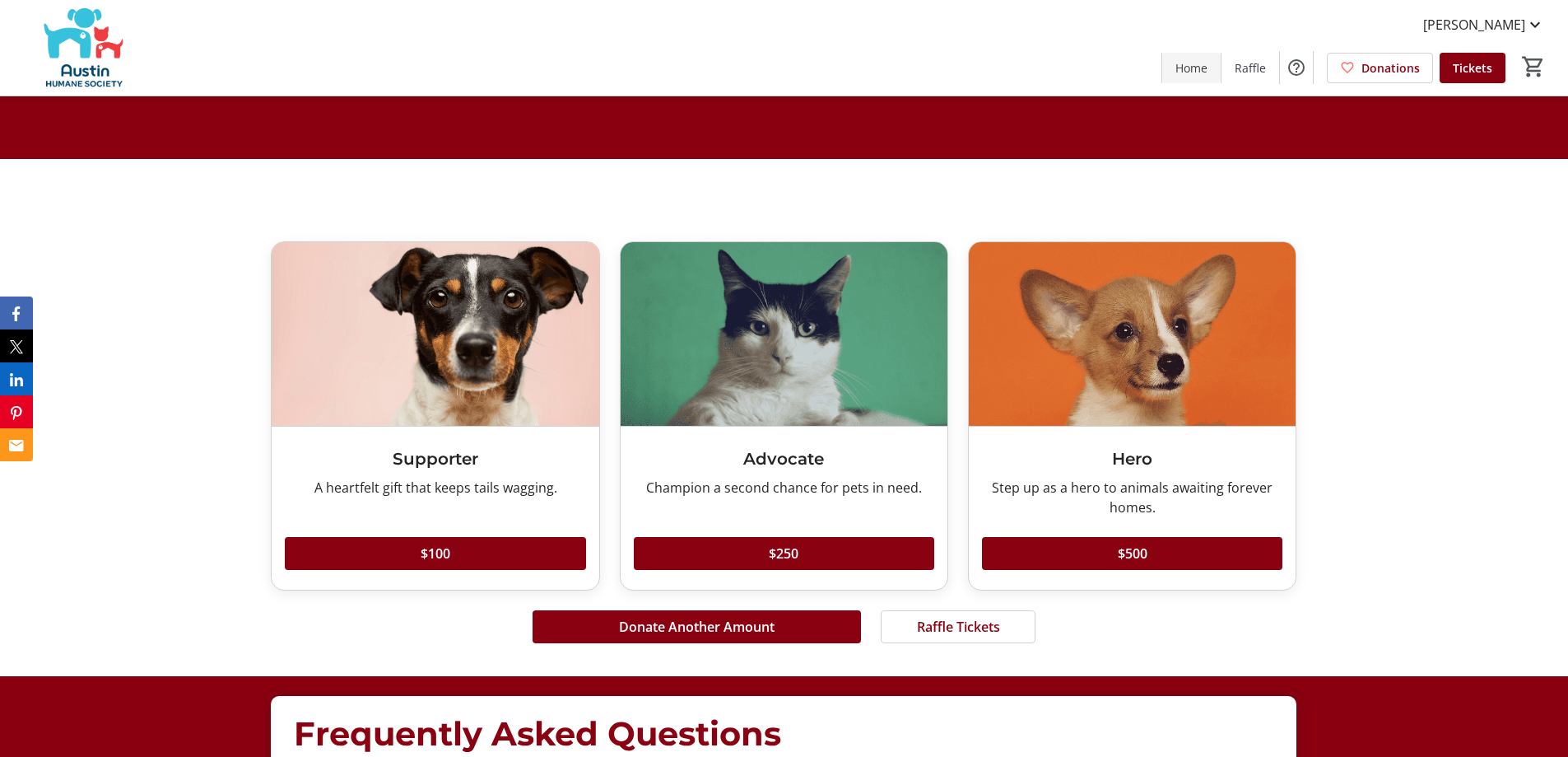
click at [1198, 67] on span "Home" at bounding box center [1191, 67] width 32 height 17
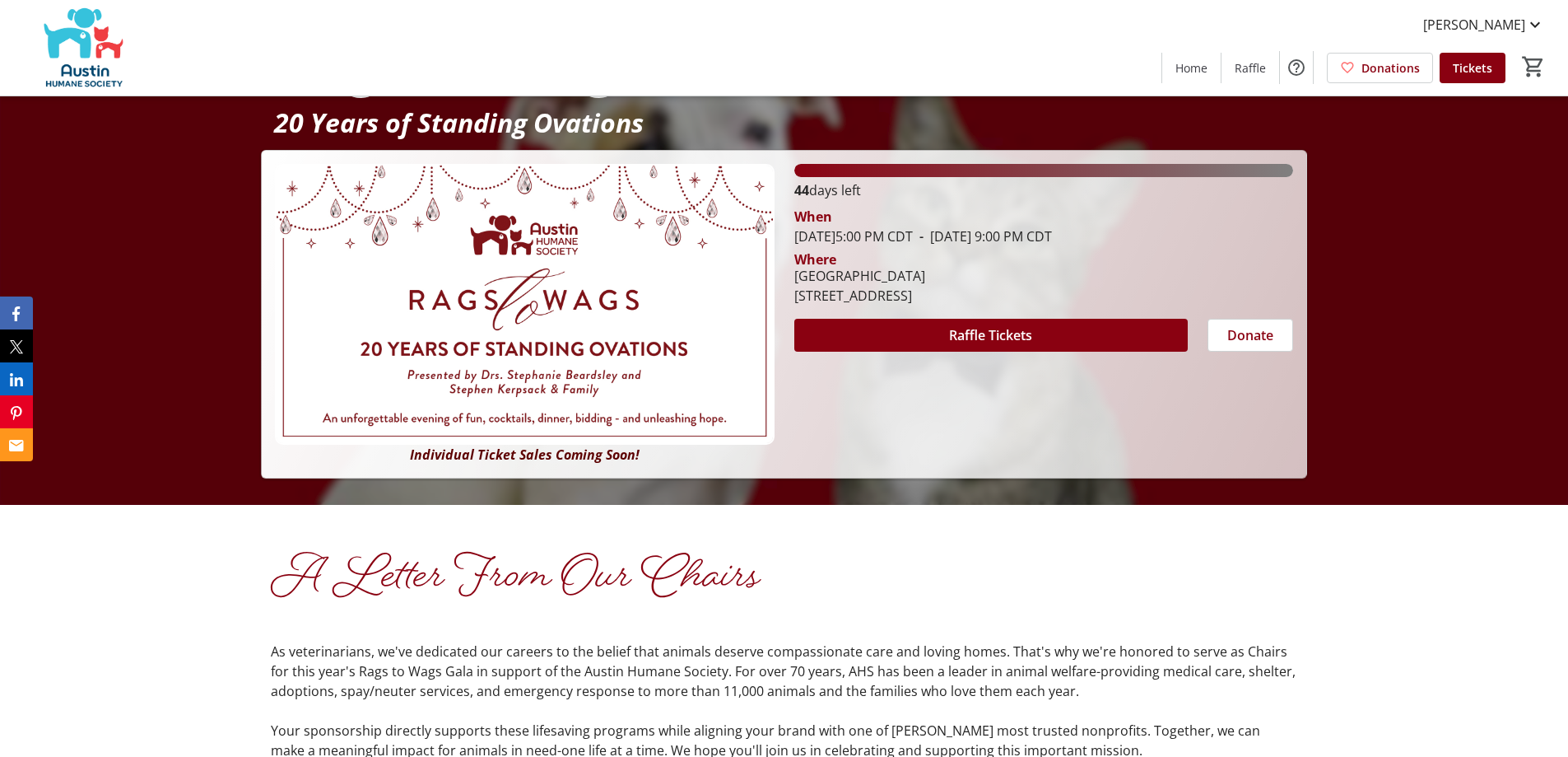
scroll to position [0, 0]
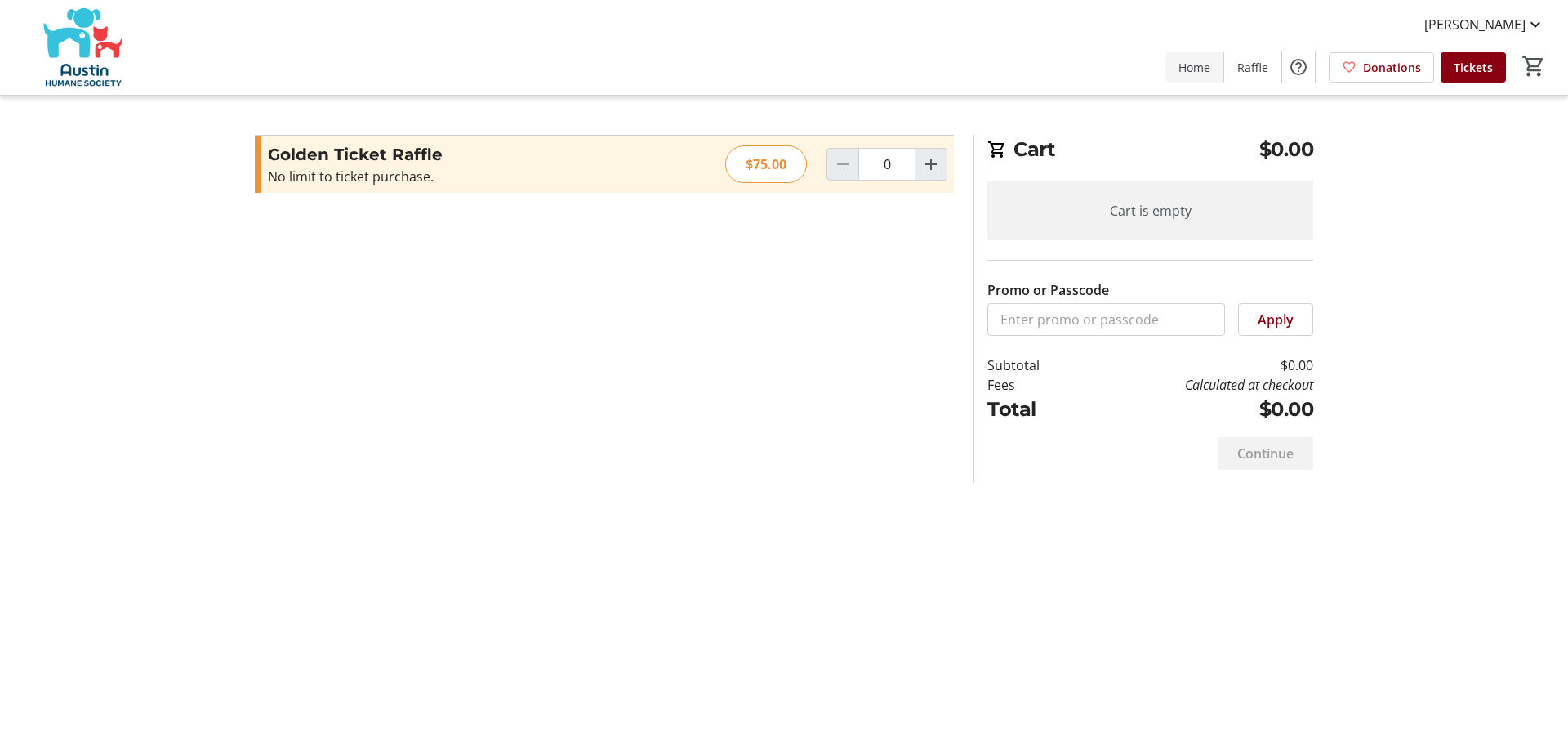
click at [1197, 67] on span "Home" at bounding box center [1194, 67] width 32 height 17
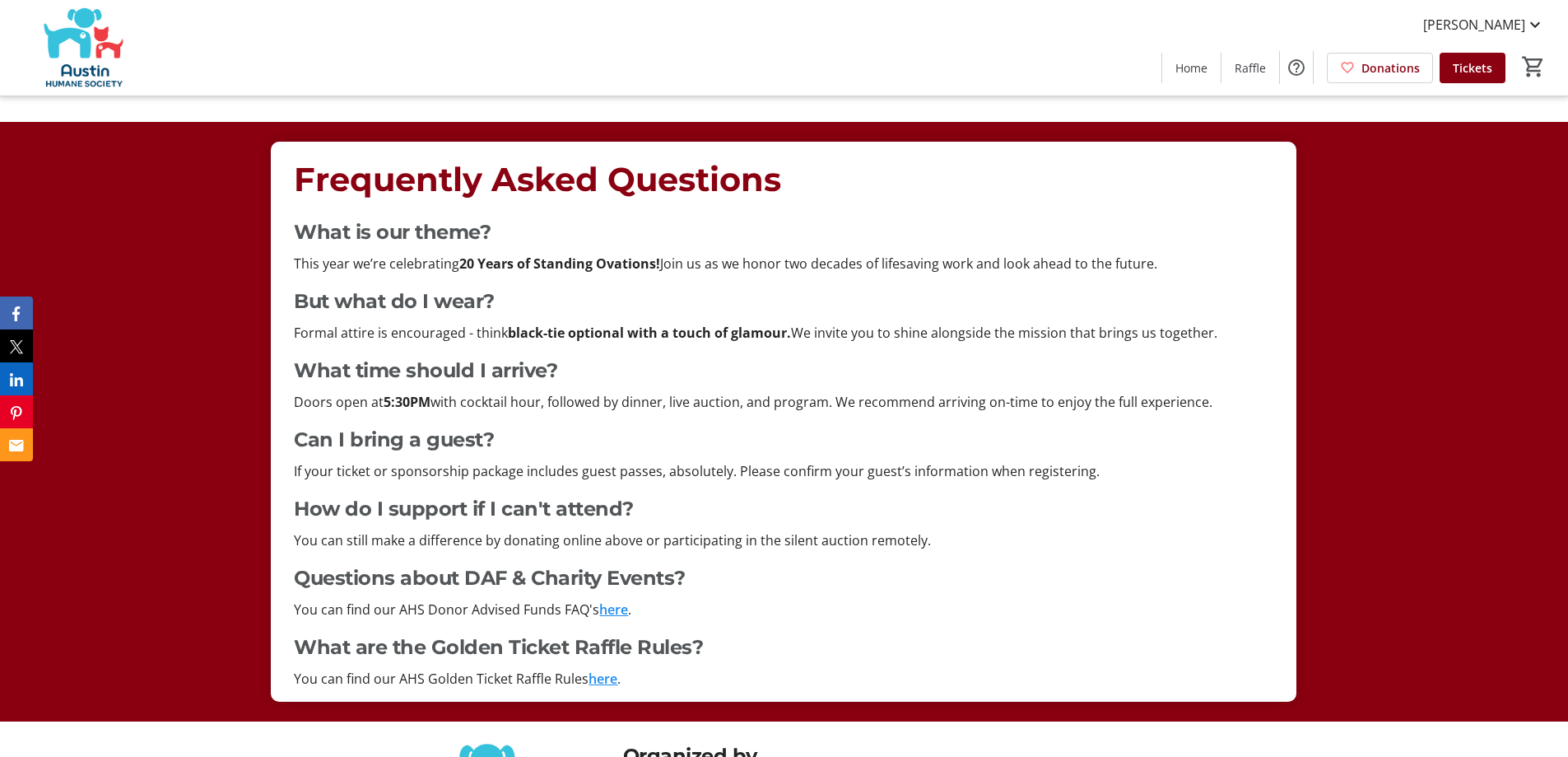
scroll to position [3542, 0]
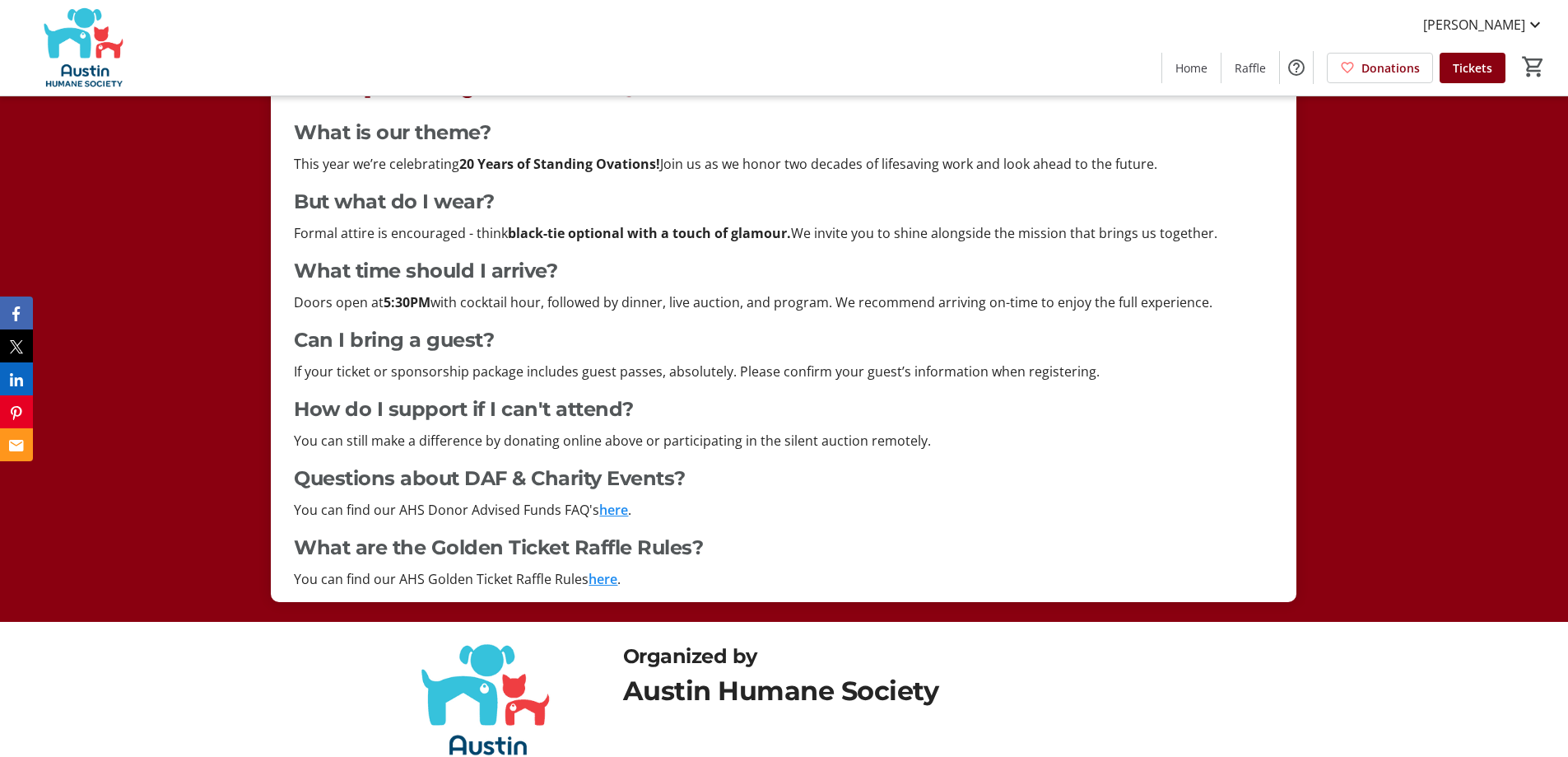
click at [610, 510] on link "here" at bounding box center [613, 510] width 29 height 18
